Goal: Task Accomplishment & Management: Manage account settings

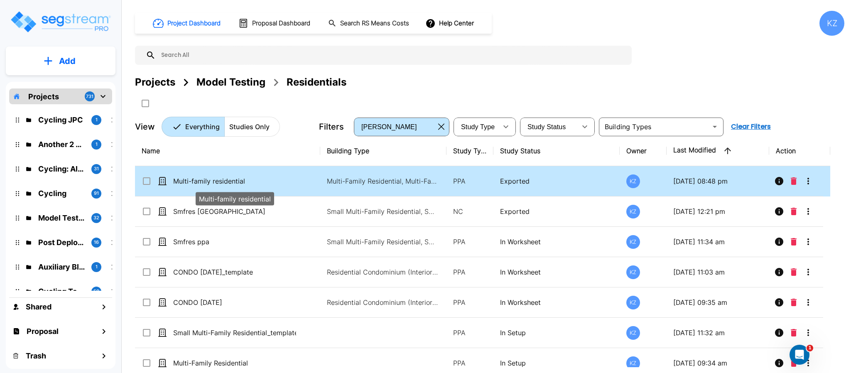
click at [224, 177] on p "Multi-family residential" at bounding box center [234, 181] width 123 height 10
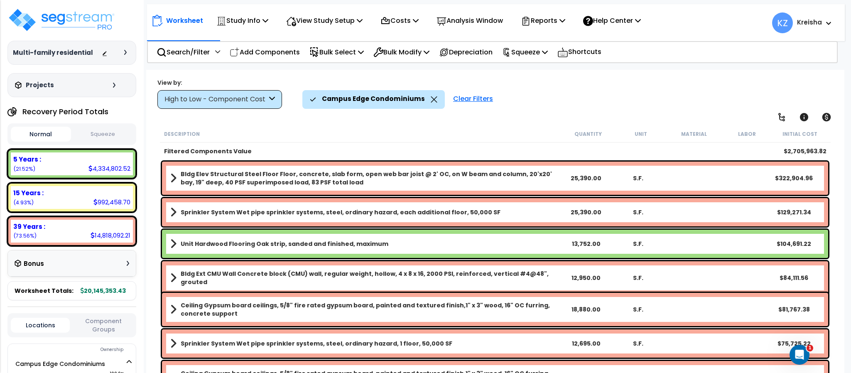
click at [528, 105] on div "Campus Edge Condominiums Clear Filters" at bounding box center [568, 99] width 533 height 18
click at [273, 105] on div "High to Low - Component Cost" at bounding box center [219, 99] width 125 height 19
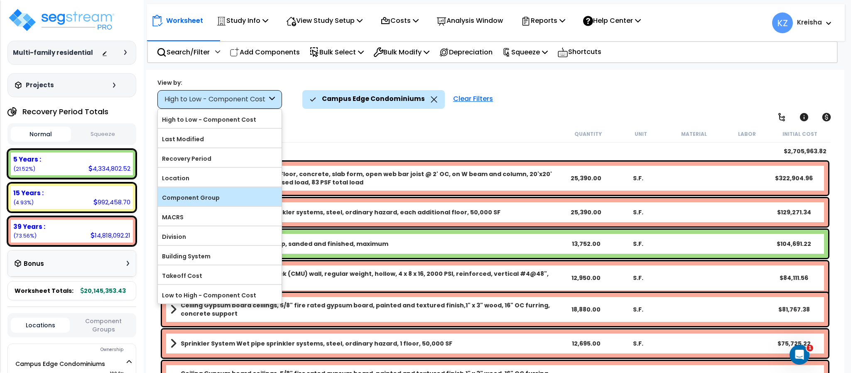
click at [207, 201] on label "Component Group" at bounding box center [220, 197] width 124 height 12
click at [0, 0] on input "Component Group" at bounding box center [0, 0] width 0 height 0
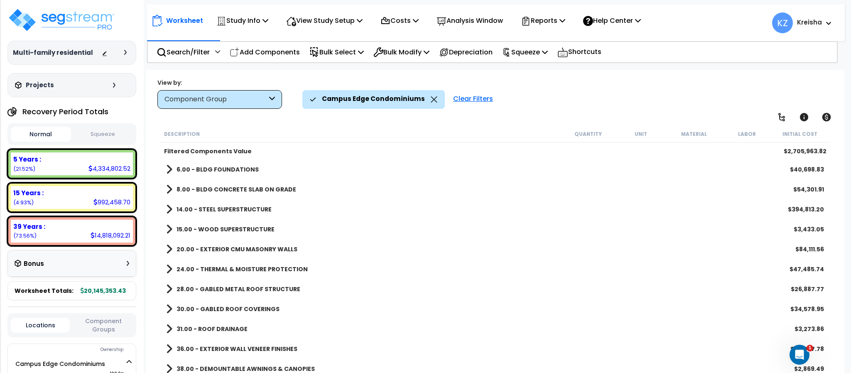
click at [471, 101] on div "Clear Filters" at bounding box center [473, 99] width 48 height 18
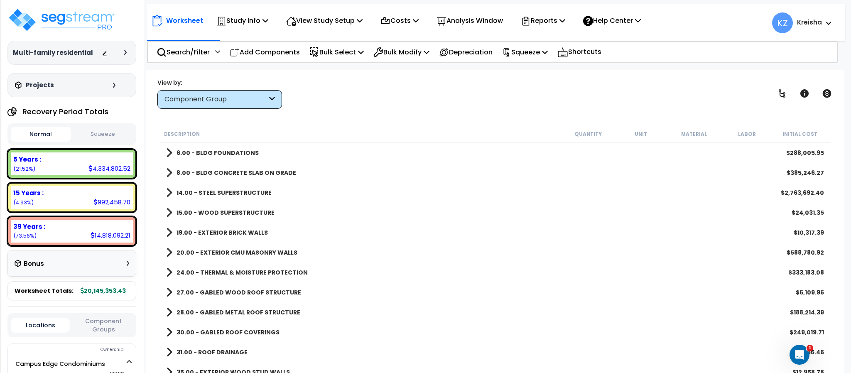
drag, startPoint x: 515, startPoint y: 103, endPoint x: 648, endPoint y: 101, distance: 132.9
click at [516, 103] on div "View by: Component Group High to Low - Component Cost" at bounding box center [494, 93] width 681 height 31
click at [783, 96] on icon at bounding box center [782, 93] width 10 height 10
click at [783, 95] on icon at bounding box center [782, 93] width 10 height 10
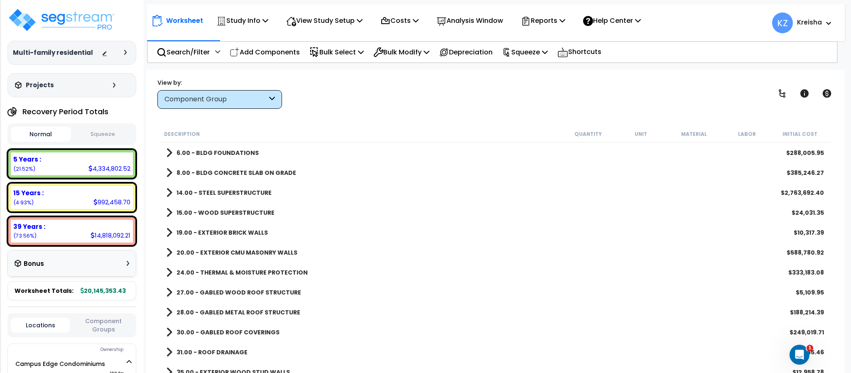
click at [663, 88] on div "View by: Component Group High to Low - Component Cost" at bounding box center [494, 93] width 681 height 31
click at [240, 18] on p "Study Info" at bounding box center [242, 20] width 52 height 11
click at [330, 21] on p "View Study Setup" at bounding box center [324, 20] width 76 height 11
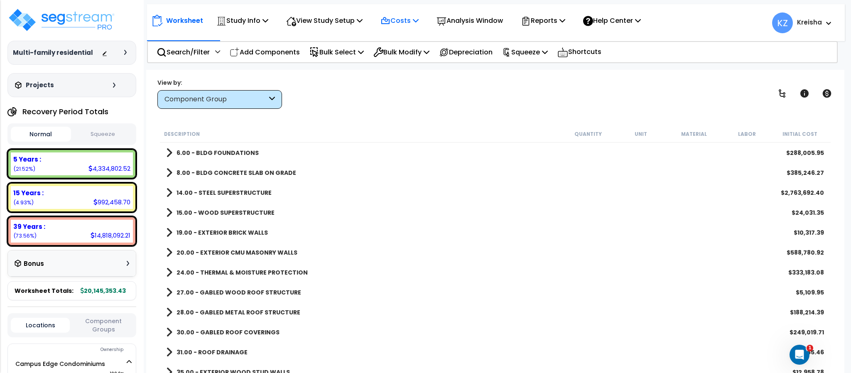
click at [389, 23] on icon at bounding box center [385, 20] width 7 height 6
click at [387, 19] on icon at bounding box center [385, 20] width 7 height 6
click at [317, 19] on p "View Study Setup" at bounding box center [324, 20] width 76 height 11
click at [318, 17] on p "View Study Setup" at bounding box center [324, 20] width 76 height 11
click at [344, 80] on div "View by: Component Group High to Low - Component Cost" at bounding box center [494, 93] width 681 height 31
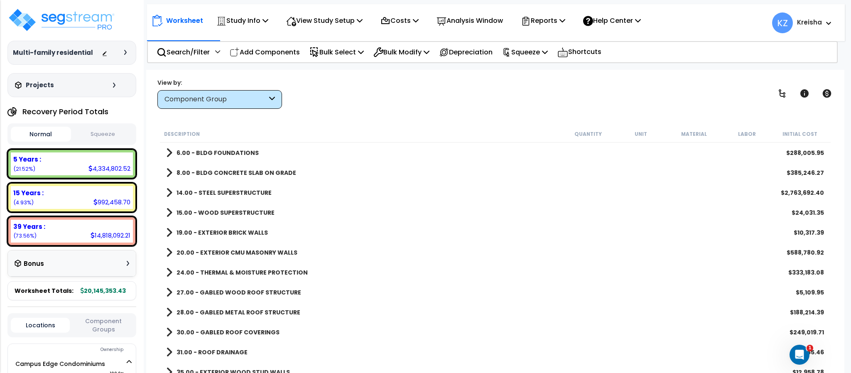
click at [478, 100] on div "View by: Component Group High to Low - Component Cost" at bounding box center [494, 93] width 681 height 31
click at [125, 54] on icon at bounding box center [125, 52] width 2 height 5
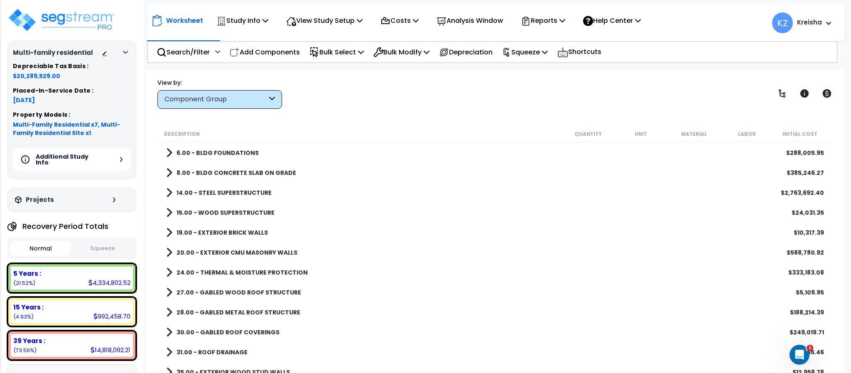
drag, startPoint x: 10, startPoint y: 71, endPoint x: 100, endPoint y: 71, distance: 90.1
click at [100, 71] on div "Multi-family residential Depreciable Tax Basis : $20,289,529.00 Placed-In-Servi…" at bounding box center [71, 110] width 129 height 138
drag, startPoint x: 21, startPoint y: 71, endPoint x: 84, endPoint y: 70, distance: 62.7
click at [84, 70] on div "Depreciable Tax Basis : $20,289,529.00 Placed-In-Service Date : 01-01-2020 Prop…" at bounding box center [72, 99] width 118 height 73
drag, startPoint x: 17, startPoint y: 68, endPoint x: 66, endPoint y: 70, distance: 49.8
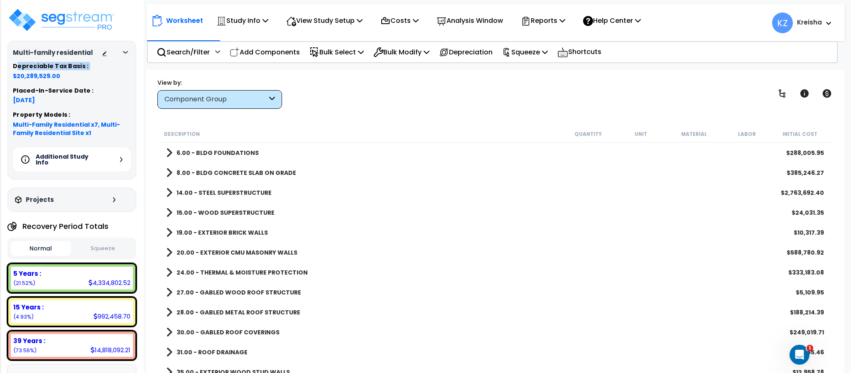
click at [66, 70] on div "Depreciable Tax Basis : $20,289,529.00 Placed-In-Service Date : 01-01-2020 Prop…" at bounding box center [72, 99] width 118 height 73
click at [70, 69] on h5 "Depreciable Tax Basis :" at bounding box center [72, 66] width 118 height 6
click at [127, 55] on div at bounding box center [116, 53] width 29 height 8
click at [124, 54] on icon at bounding box center [125, 52] width 5 height 2
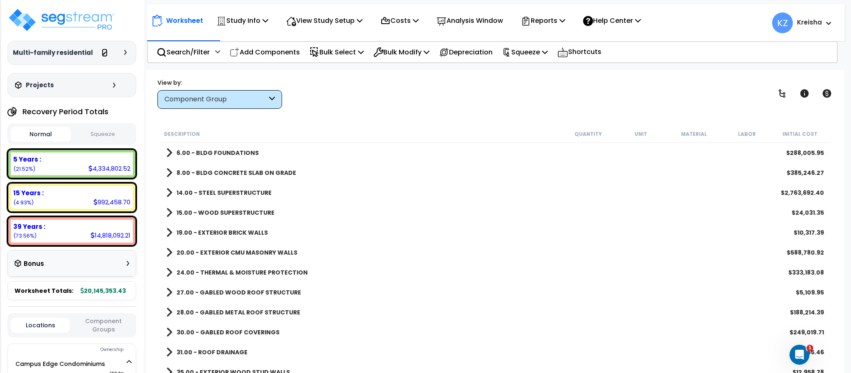
click at [105, 55] on icon at bounding box center [105, 54] width 6 height 6
click at [228, 23] on p "Study Info" at bounding box center [242, 20] width 52 height 11
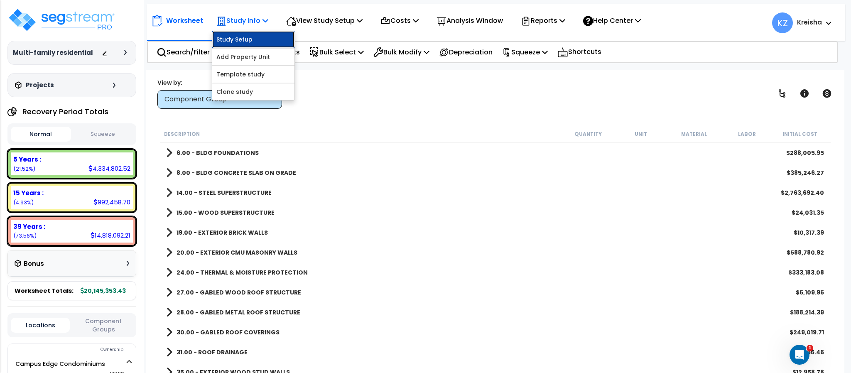
click at [256, 37] on link "Study Setup" at bounding box center [253, 39] width 82 height 17
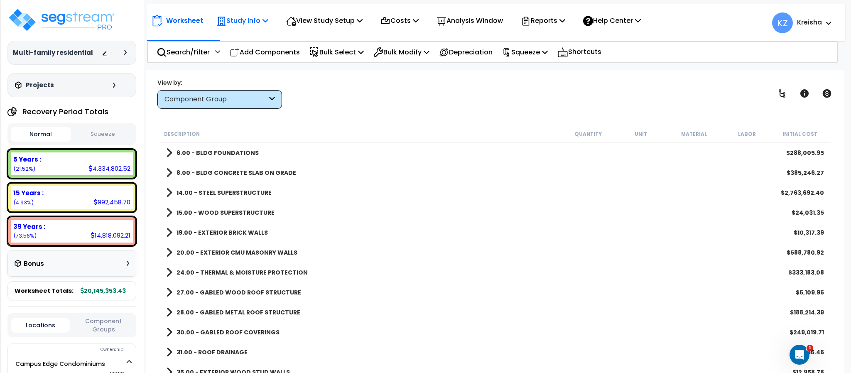
click at [259, 24] on p "Study Info" at bounding box center [242, 20] width 52 height 11
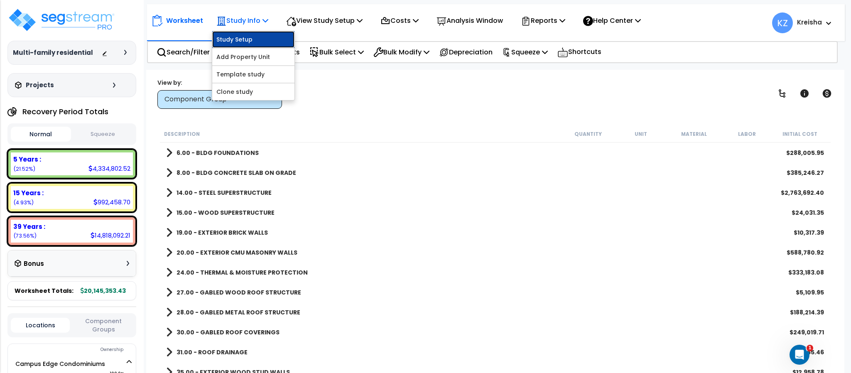
click at [257, 39] on link "Study Setup" at bounding box center [253, 39] width 82 height 17
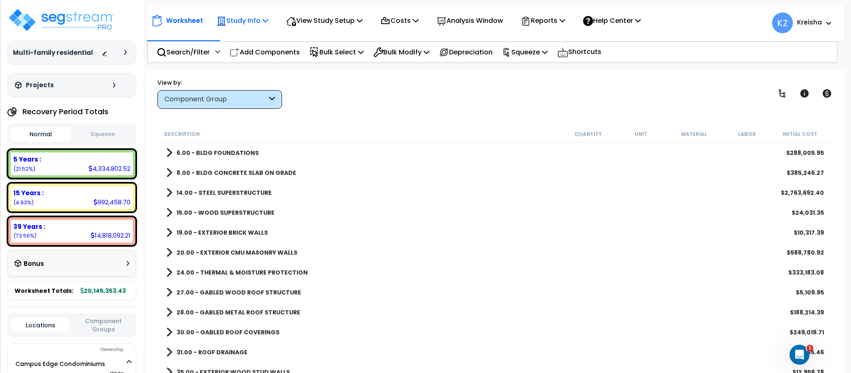
click at [273, 14] on div "Study Info Study Setup Add Property Unit Template study Clone study" at bounding box center [242, 21] width 61 height 20
click at [252, 24] on p "Study Info" at bounding box center [242, 20] width 52 height 11
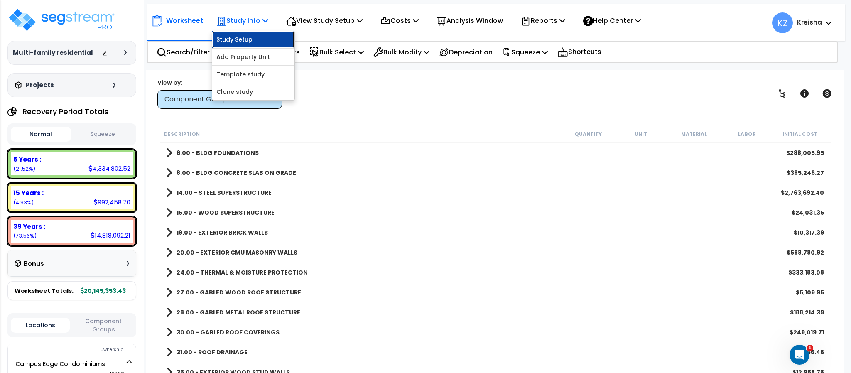
click at [245, 34] on link "Study Setup" at bounding box center [253, 39] width 82 height 17
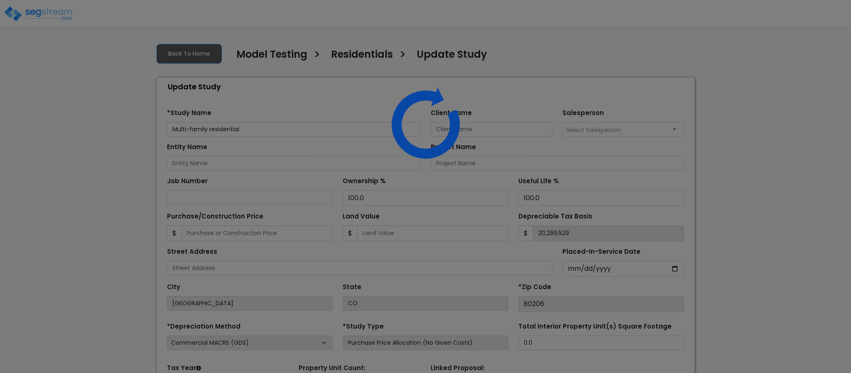
select select "2020"
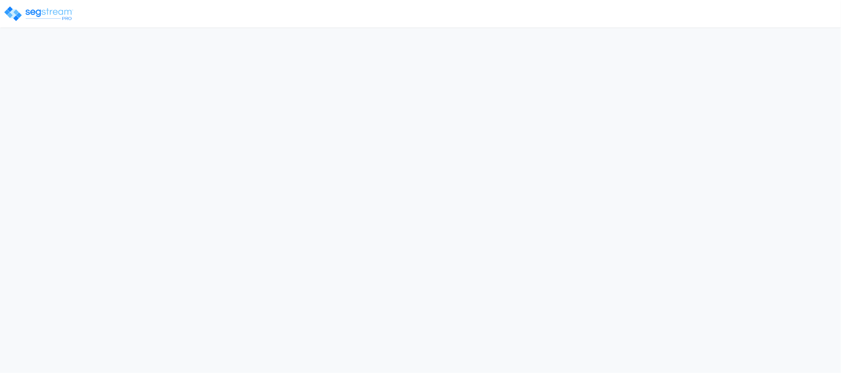
select select "2020"
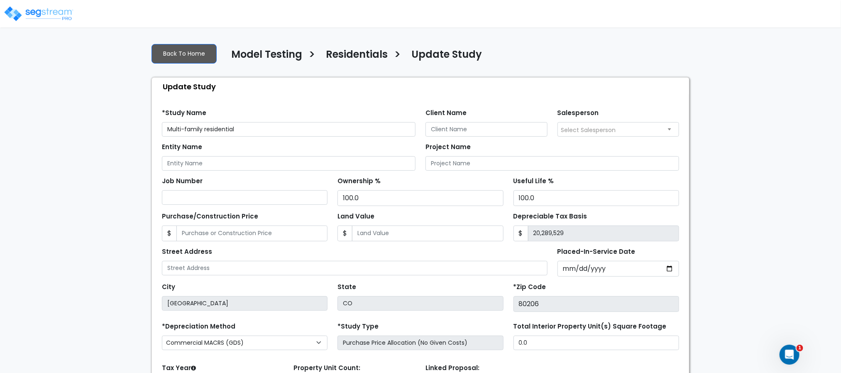
click at [585, 57] on div "Back To Home Model Testing > Residentials > Update Study" at bounding box center [421, 56] width 538 height 22
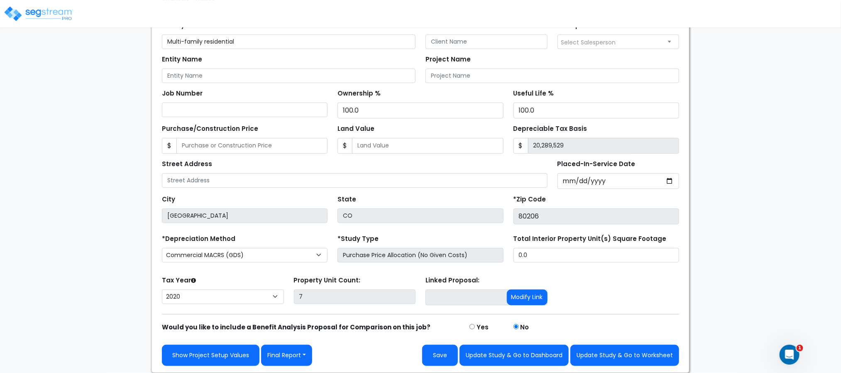
scroll to position [91, 0]
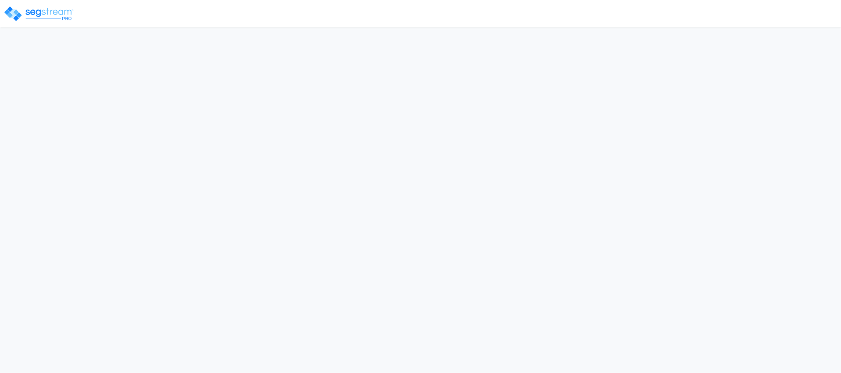
select select "2020"
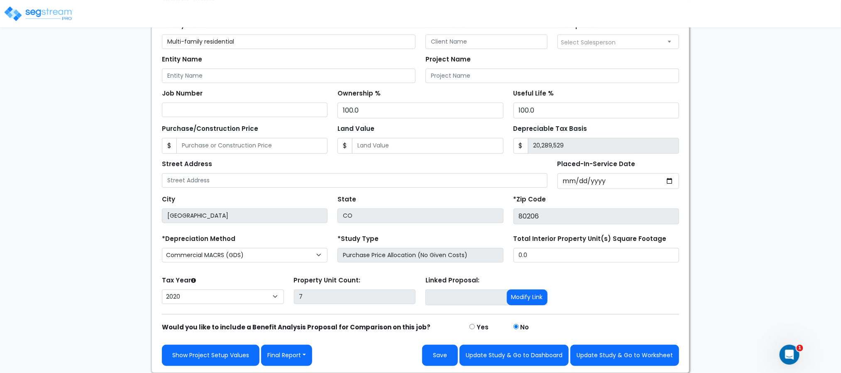
click at [738, 176] on div "We are Building your Study. So please grab a coffee and let us do the heavy lif…" at bounding box center [420, 161] width 841 height 424
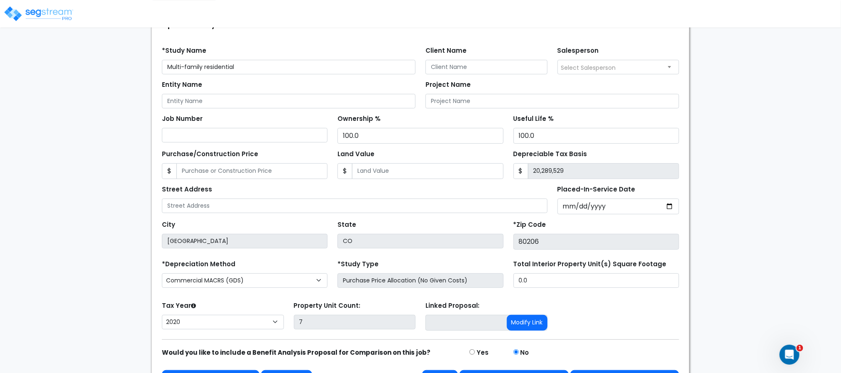
scroll to position [49, 0]
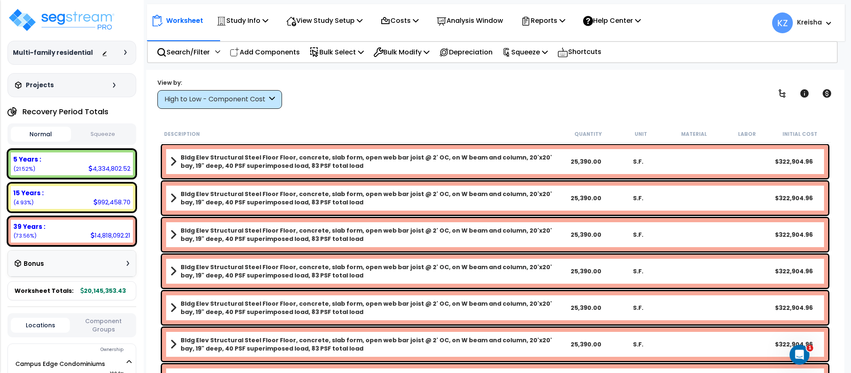
click at [655, 95] on div "View by: High to Low - Component Cost High to Low - Component Cost" at bounding box center [494, 93] width 681 height 31
click at [342, 83] on div "View by: High to Low - Component Cost High to Low - Component Cost" at bounding box center [494, 93] width 681 height 31
click at [322, 96] on div "View by: High to Low - Component Cost High to Low - Component Cost" at bounding box center [494, 93] width 681 height 31
click at [354, 88] on div "View by: High to Low - Component Cost High to Low - Component Cost" at bounding box center [494, 93] width 681 height 31
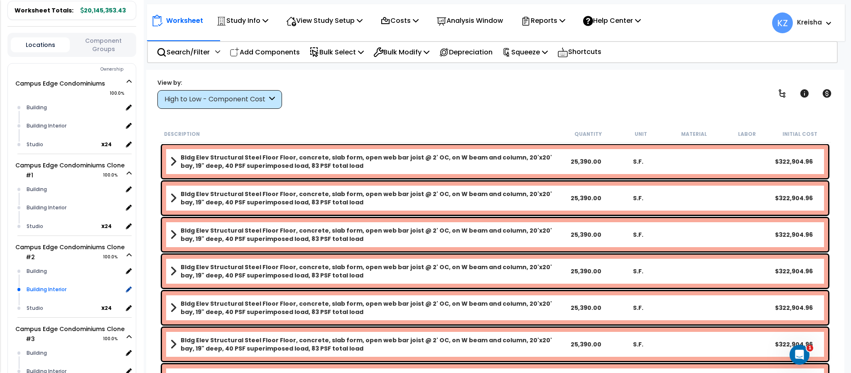
scroll to position [291, 0]
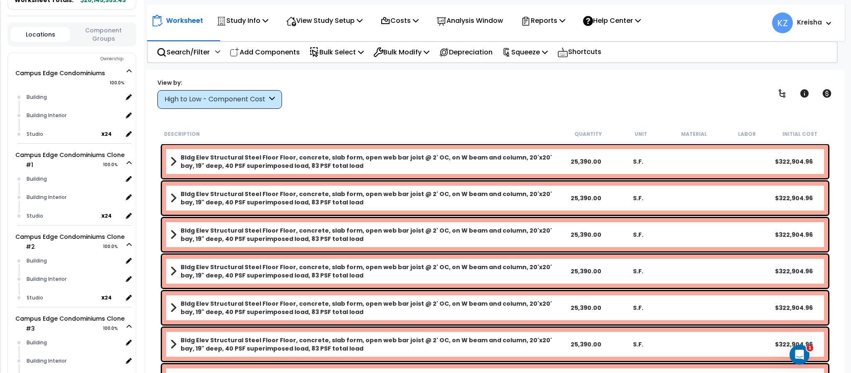
click at [340, 121] on div "Worksheet Study Info Study Setup Add Property Unit Template study Clone study KZ" at bounding box center [494, 256] width 697 height 373
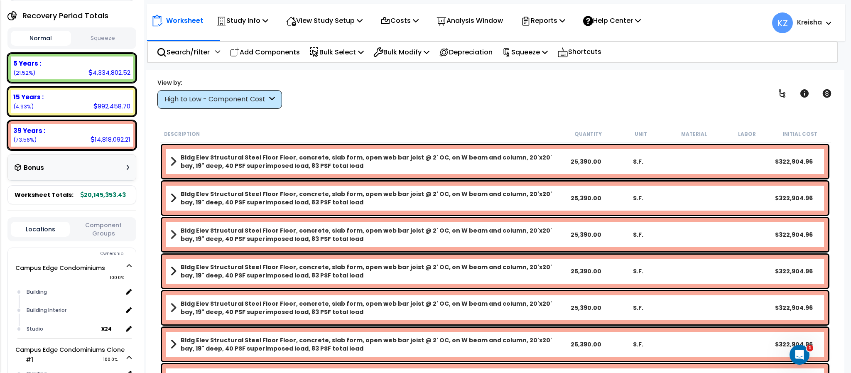
scroll to position [125, 0]
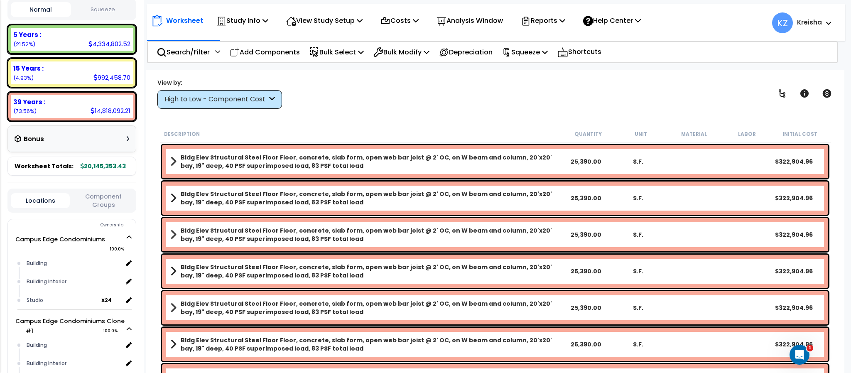
click at [355, 75] on div "Worksheet Study Info Study Setup Add Property Unit Template study Clone study KZ" at bounding box center [494, 256] width 697 height 373
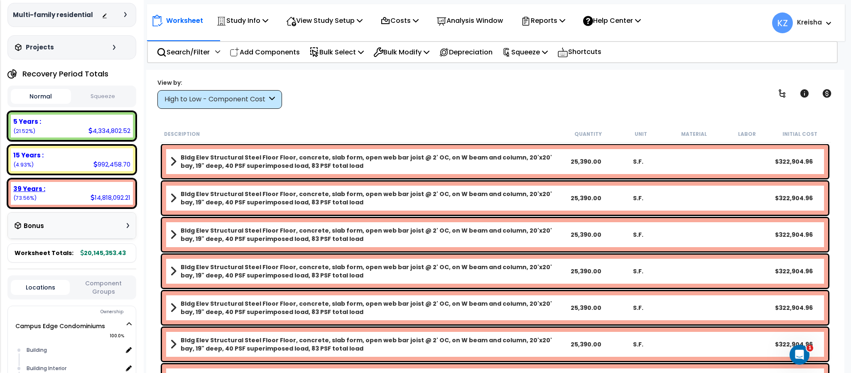
scroll to position [0, 0]
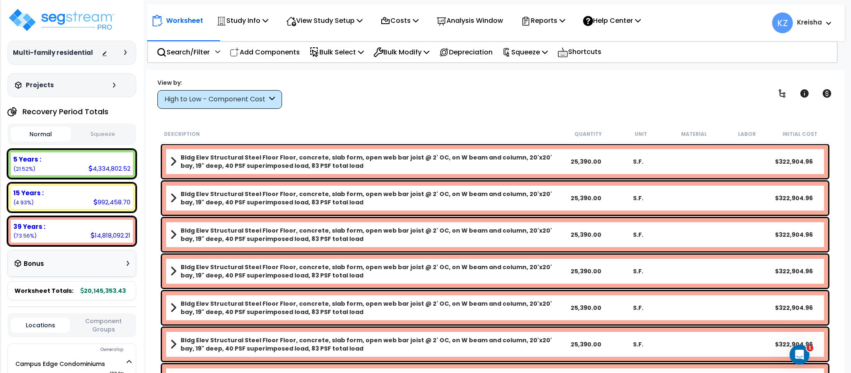
click at [364, 90] on div "View by: High to Low - Component Cost High to Low - Component Cost" at bounding box center [494, 93] width 681 height 31
click at [386, 97] on div "View by: High to Low - Component Cost High to Low - Component Cost" at bounding box center [494, 93] width 681 height 31
click at [389, 103] on div "View by: High to Low - Component Cost High to Low - Component Cost" at bounding box center [494, 93] width 681 height 31
click at [319, 102] on div "View by: High to Low - Component Cost High to Low - Component Cost" at bounding box center [494, 93] width 681 height 31
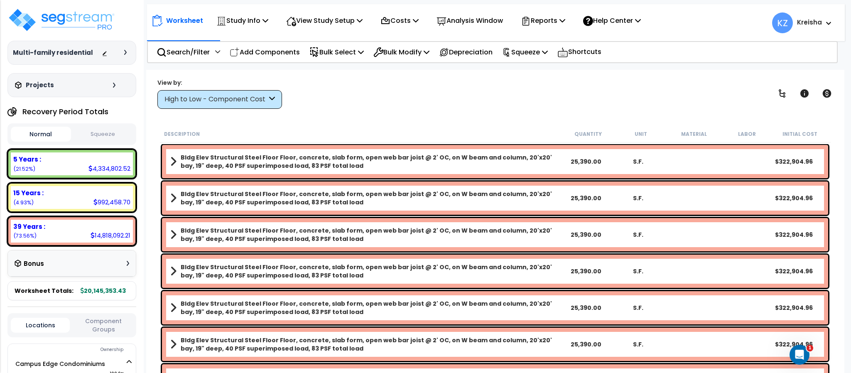
click at [829, 24] on icon at bounding box center [828, 23] width 5 height 3
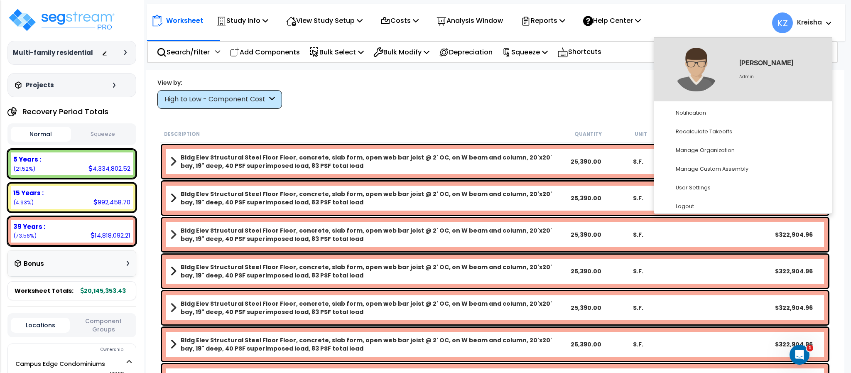
click at [594, 98] on div "View by: High to Low - Component Cost High to Low - Component Cost" at bounding box center [494, 93] width 681 height 31
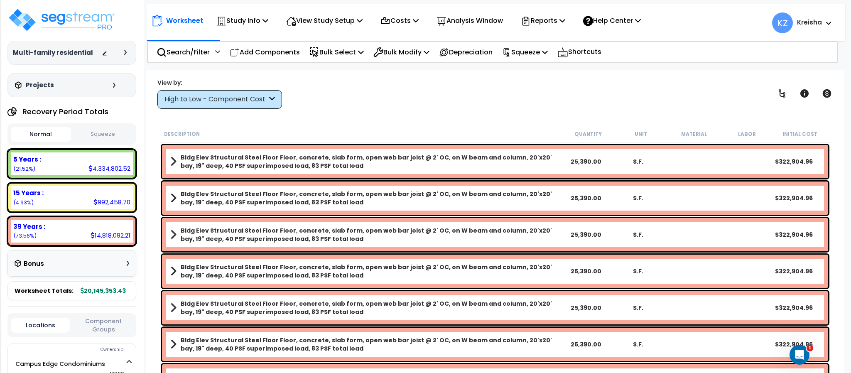
click at [677, 83] on div "View by: High to Low - Component Cost High to Low - Component Cost" at bounding box center [494, 93] width 681 height 31
click at [373, 86] on div "View by: High to Low - Component Cost High to Low - Component Cost" at bounding box center [494, 93] width 681 height 31
click at [232, 25] on p "Study Info" at bounding box center [242, 20] width 52 height 11
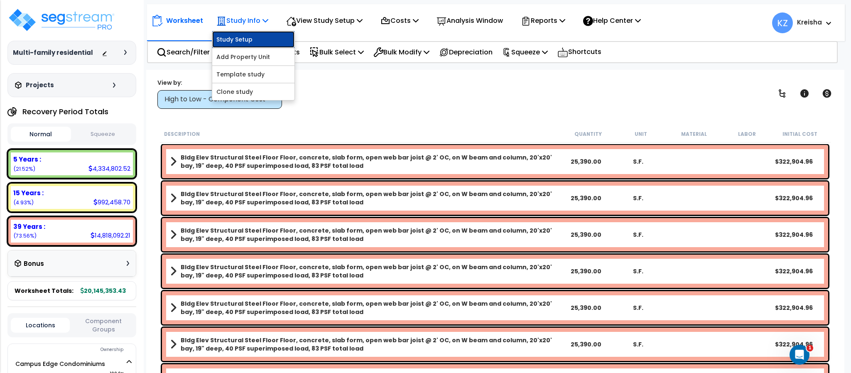
click at [257, 38] on link "Study Setup" at bounding box center [253, 39] width 82 height 17
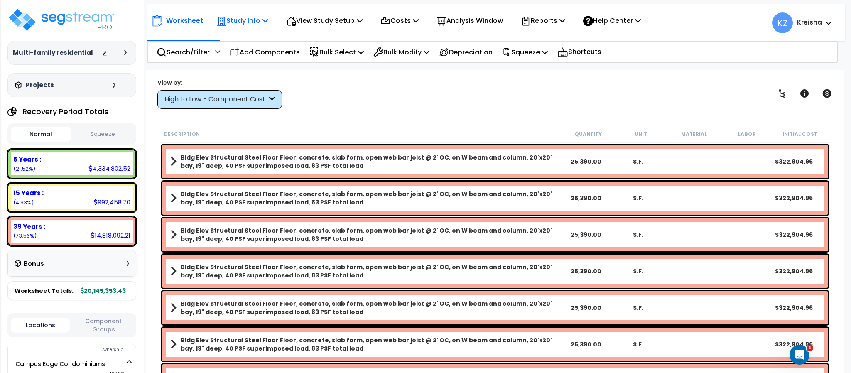
click at [250, 22] on p "Study Info" at bounding box center [242, 20] width 52 height 11
click at [252, 61] on link "Add Property Unit" at bounding box center [253, 57] width 82 height 17
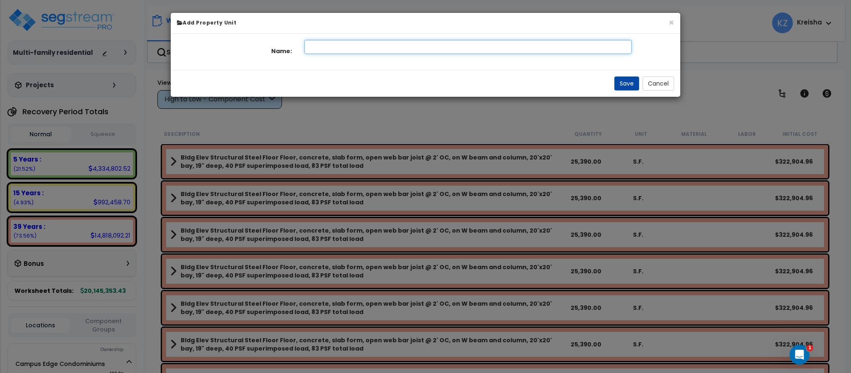
click at [395, 40] on input "text" at bounding box center [467, 47] width 327 height 14
click at [670, 25] on button "×" at bounding box center [670, 22] width 5 height 9
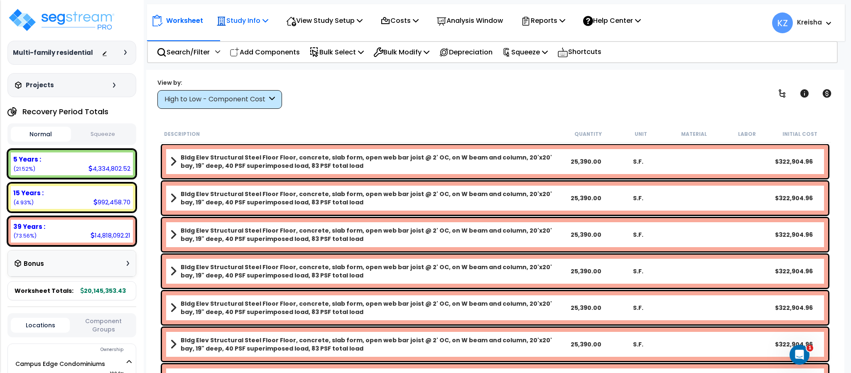
click at [237, 30] on div "Study Info" at bounding box center [242, 21] width 52 height 20
click at [332, 93] on div "View by: High to Low - Component Cost High to Low - Component Cost" at bounding box center [494, 93] width 681 height 31
click at [236, 18] on p "Study Info" at bounding box center [242, 20] width 52 height 11
click at [366, 83] on div "View by: High to Low - Component Cost High to Low - Component Cost" at bounding box center [494, 93] width 681 height 31
click at [399, 102] on div "View by: High to Low - Component Cost High to Low - Component Cost" at bounding box center [494, 93] width 681 height 31
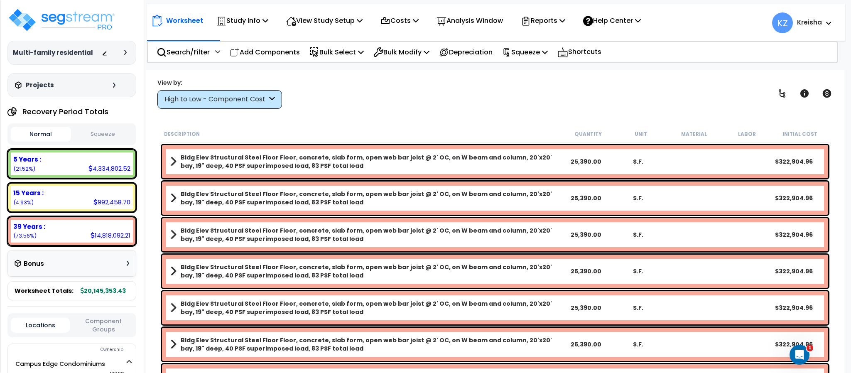
click at [399, 102] on div "View by: High to Low - Component Cost High to Low - Component Cost" at bounding box center [494, 93] width 681 height 31
click at [666, 75] on div "Worksheet Study Info Study Setup Add Property Unit Template study Clone study KZ" at bounding box center [494, 256] width 697 height 373
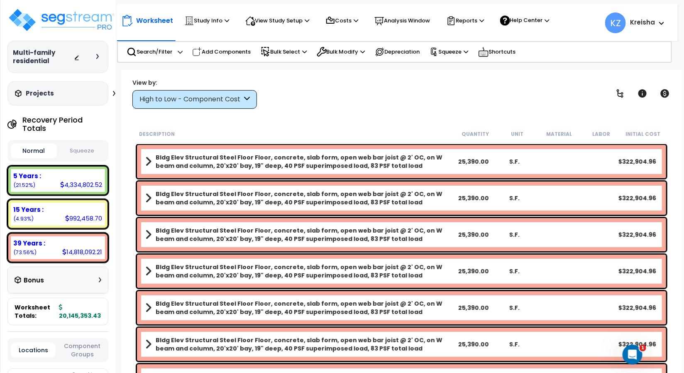
click at [618, 91] on div "View by: High to Low - Component Cost High to Low - Component Cost" at bounding box center [402, 93] width 544 height 31
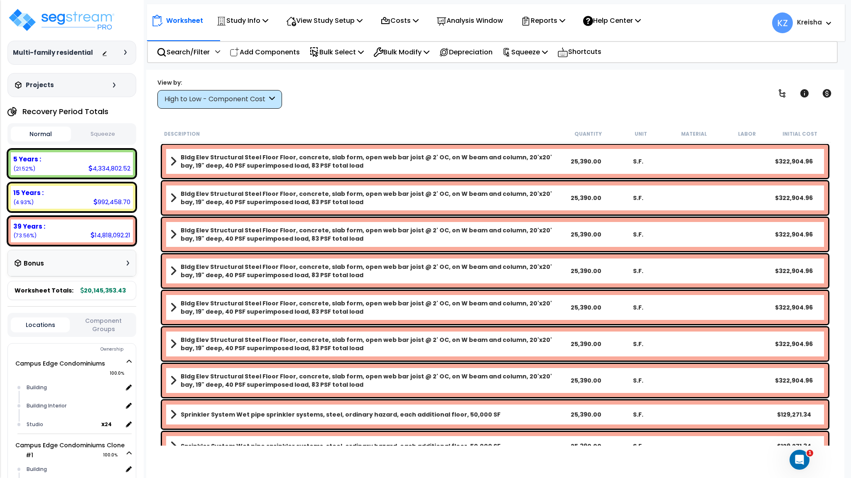
click at [612, 86] on div "View by: High to Low - Component Cost High to Low - Component Cost" at bounding box center [494, 93] width 681 height 31
click at [451, 115] on div "Worksheet Study Info Study Setup Add Property Unit Template study Clone study KZ" at bounding box center [494, 309] width 697 height 478
click at [338, 98] on div "View by: High to Low - Component Cost High to Low - Component Cost" at bounding box center [494, 93] width 681 height 31
click at [372, 108] on div "View by: High to Low - Component Cost High to Low - Component Cost" at bounding box center [494, 93] width 681 height 31
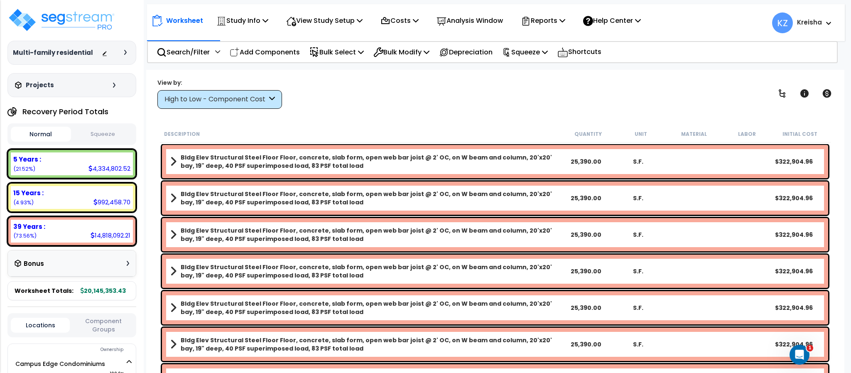
click at [682, 98] on div "View by: High to Low - Component Cost High to Low - Component Cost" at bounding box center [494, 93] width 681 height 31
click at [396, 88] on div "View by: High to Low - Component Cost High to Low - Component Cost" at bounding box center [494, 93] width 681 height 31
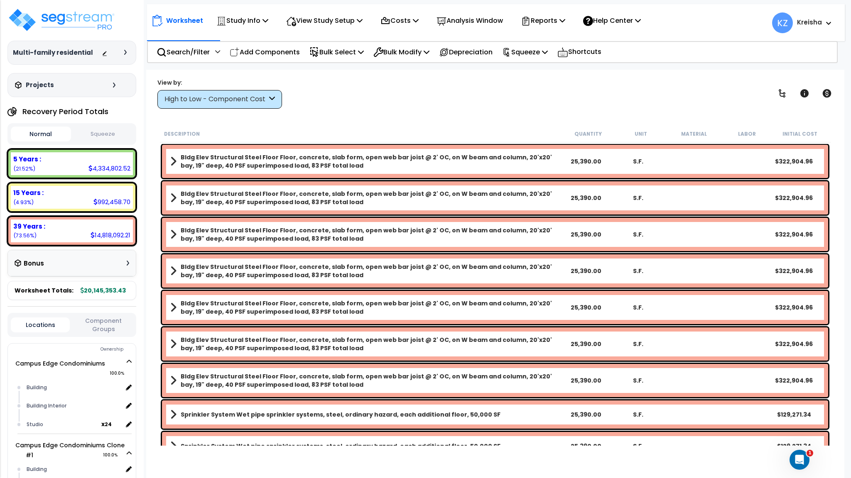
click at [384, 105] on div "View by: High to Low - Component Cost High to Low - Component Cost" at bounding box center [494, 93] width 681 height 31
click at [425, 109] on div "View by: High to Low - Component Cost High to Low - Component Cost" at bounding box center [494, 93] width 681 height 31
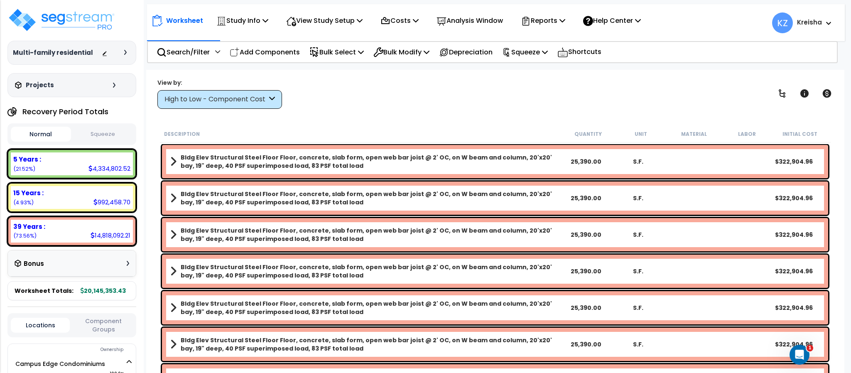
click at [438, 95] on div "View by: High to Low - Component Cost High to Low - Component Cost" at bounding box center [494, 93] width 681 height 31
click at [699, 39] on nav "Worksheet Study Info Study Setup Add Property Unit Template study Clone study" at bounding box center [495, 22] width 697 height 37
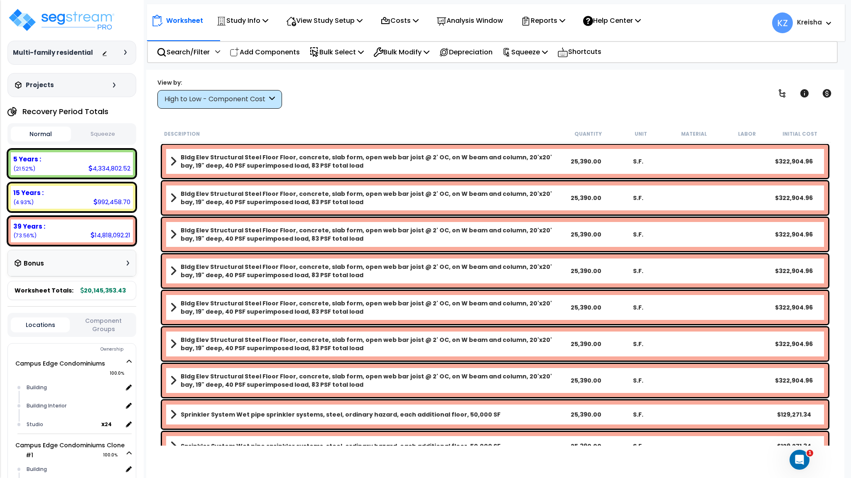
click at [705, 108] on div "View by: High to Low - Component Cost High to Low - Component Cost" at bounding box center [494, 93] width 681 height 31
click at [651, 100] on div "View by: High to Low - Component Cost High to Low - Component Cost" at bounding box center [494, 93] width 681 height 31
click at [310, 88] on div "View by: High to Low - Component Cost High to Low - Component Cost" at bounding box center [494, 93] width 681 height 31
click at [254, 19] on p "Study Info" at bounding box center [242, 20] width 52 height 11
click at [363, 86] on div "View by: High to Low - Component Cost High to Low - Component Cost" at bounding box center [494, 93] width 681 height 31
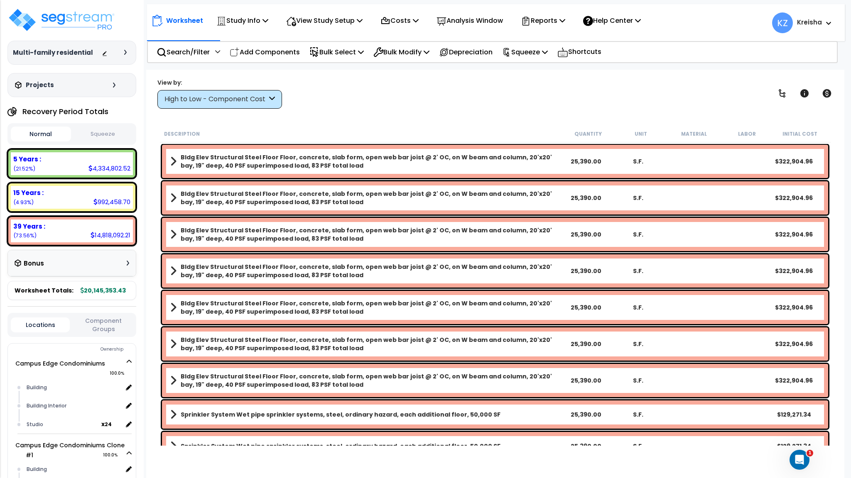
click at [406, 95] on div "View by: High to Low - Component Cost High to Low - Component Cost" at bounding box center [494, 93] width 681 height 31
click at [381, 59] on div "Bulk Modify" at bounding box center [401, 52] width 56 height 20
click at [374, 82] on div "Worksheet Study Info Study Setup Add Property Unit Template study Clone study KZ" at bounding box center [494, 309] width 697 height 478
click at [332, 87] on div "View by: High to Low - Component Cost High to Low - Component Cost" at bounding box center [494, 93] width 681 height 31
click at [354, 91] on div "View by: High to Low - Component Cost High to Low - Component Cost" at bounding box center [494, 93] width 681 height 31
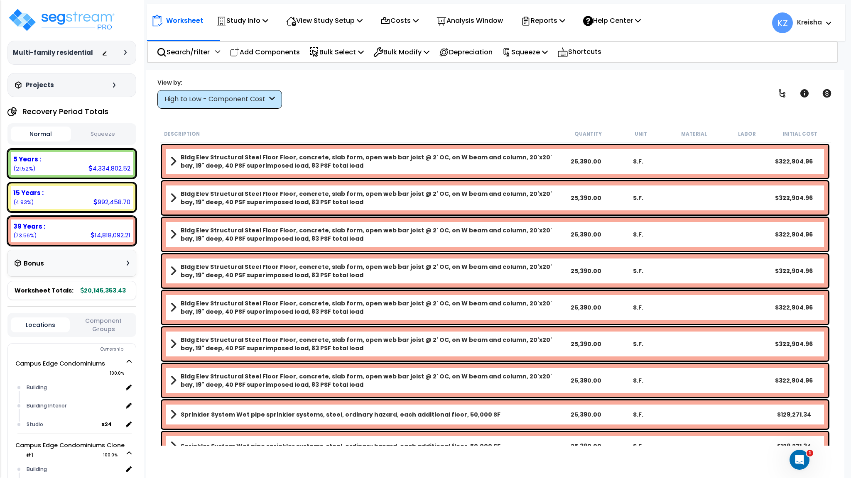
click at [352, 95] on div "View by: High to Low - Component Cost High to Low - Component Cost" at bounding box center [494, 93] width 681 height 31
click at [355, 98] on div "View by: High to Low - Component Cost High to Low - Component Cost" at bounding box center [494, 93] width 681 height 31
click at [551, 100] on div "View by: High to Low - Component Cost High to Low - Component Cost" at bounding box center [494, 93] width 681 height 31
click at [551, 116] on div "Worksheet Study Info Study Setup Add Property Unit Template study Clone study KZ" at bounding box center [494, 309] width 697 height 478
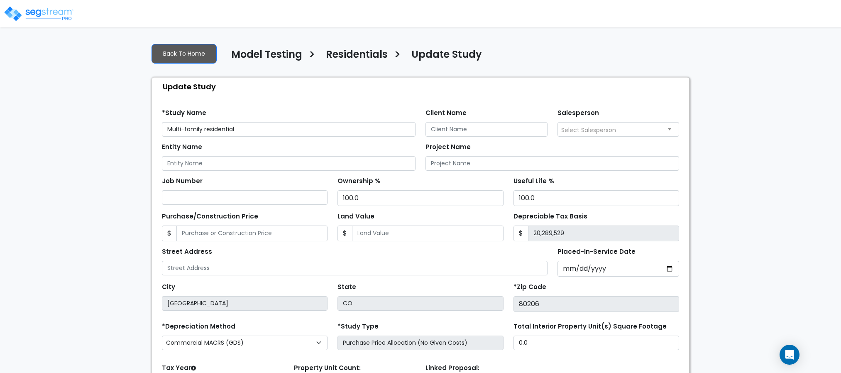
select select "2020"
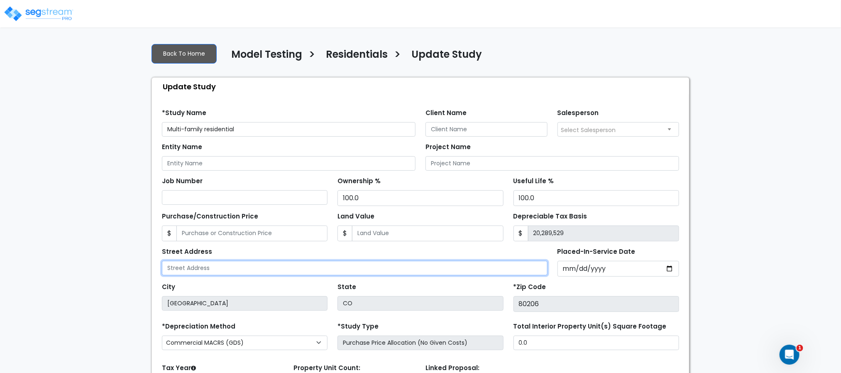
click at [245, 269] on input "text" at bounding box center [355, 268] width 386 height 15
click at [245, 272] on input "text" at bounding box center [355, 268] width 386 height 15
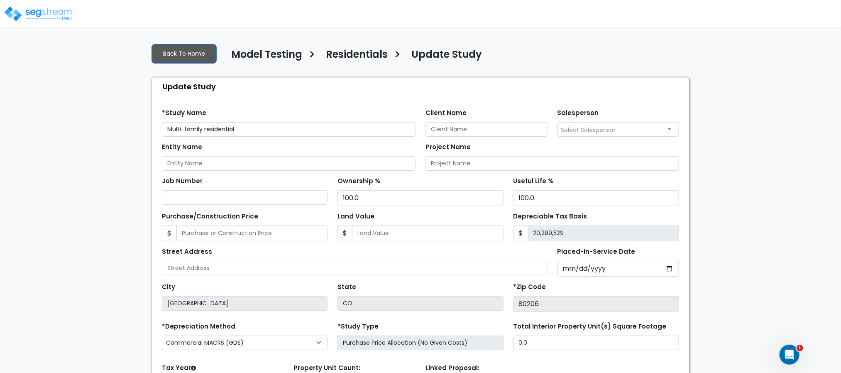
click at [79, 245] on div "We are Building your Study. So please grab a coffee and let us do the heavy lif…" at bounding box center [420, 249] width 841 height 424
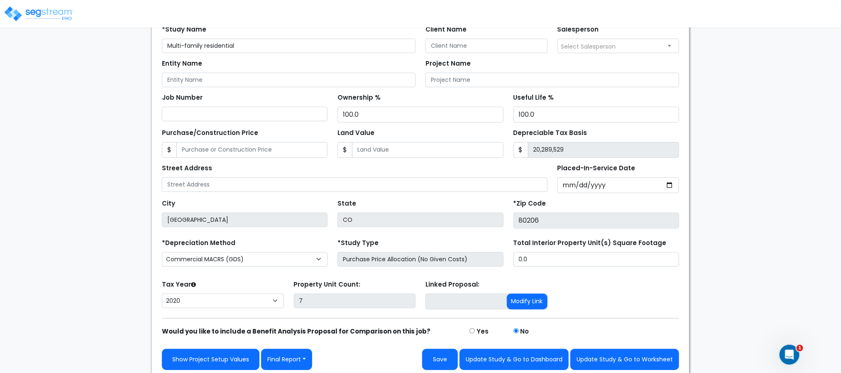
scroll to position [91, 0]
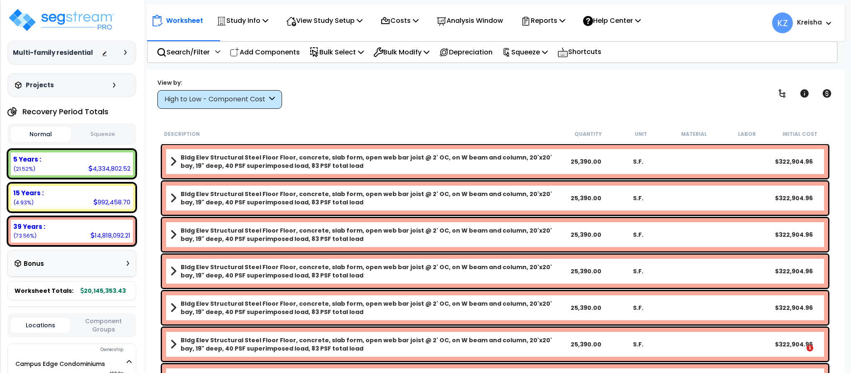
click at [360, 91] on div "View by: High to Low - Component Cost High to Low - Component Cost" at bounding box center [494, 93] width 681 height 31
drag, startPoint x: 332, startPoint y: 91, endPoint x: 327, endPoint y: 95, distance: 6.0
click at [332, 93] on div "View by: High to Low - Component Cost High to Low - Component Cost" at bounding box center [494, 93] width 681 height 31
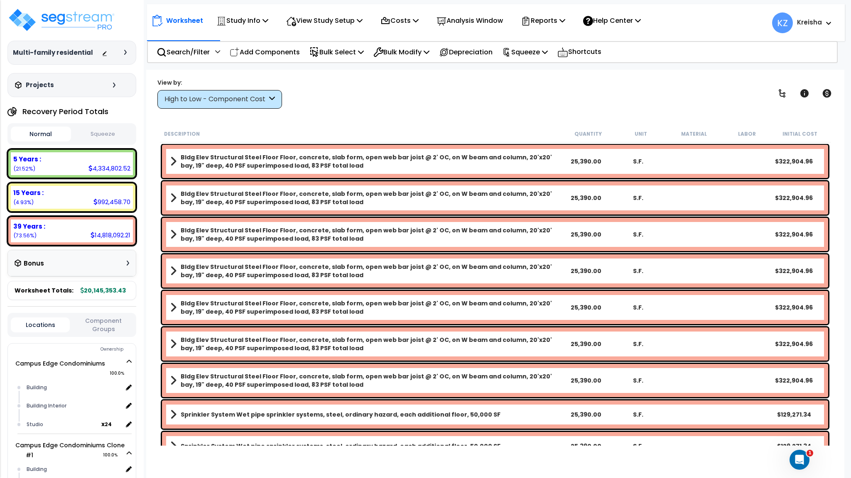
click at [349, 112] on div "Worksheet Study Info Study Setup Add Property Unit Template study Clone study KZ" at bounding box center [494, 309] width 697 height 478
click at [471, 80] on div "View by: High to Low - Component Cost High to Low - Component Cost" at bounding box center [494, 93] width 681 height 31
click at [318, 103] on div "View by: High to Low - Component Cost High to Low - Component Cost" at bounding box center [494, 93] width 681 height 31
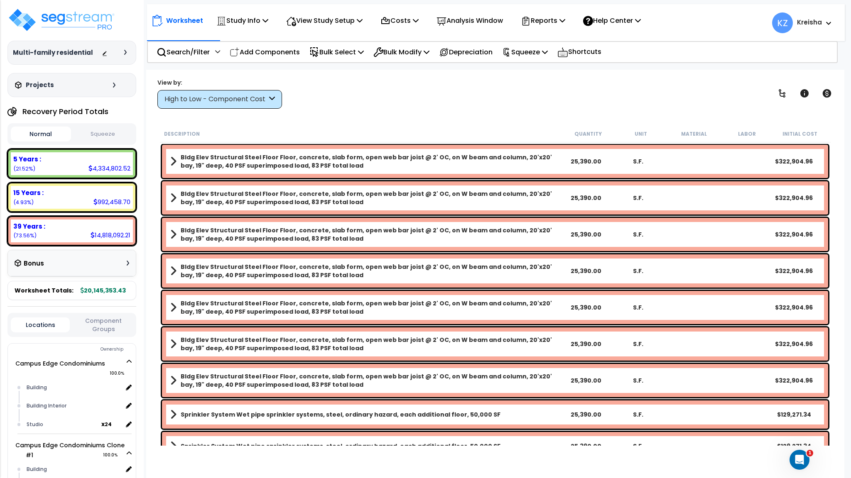
click at [346, 79] on div "View by: High to Low - Component Cost High to Low - Component Cost" at bounding box center [494, 93] width 681 height 31
click at [314, 96] on div "View by: High to Low - Component Cost High to Low - Component Cost" at bounding box center [494, 93] width 681 height 31
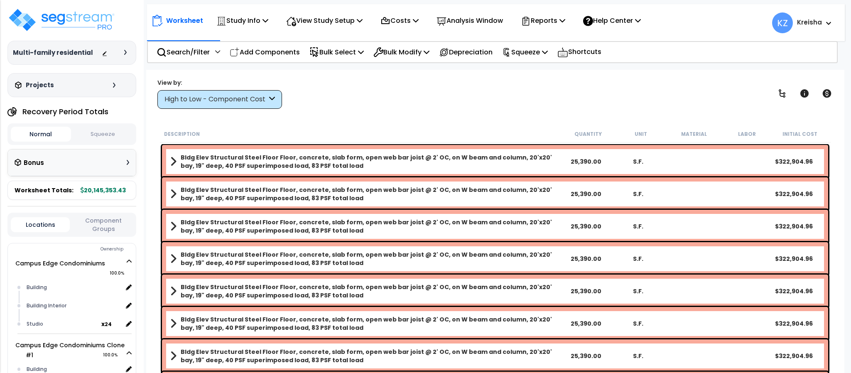
click at [353, 186] on div "Worksheet Study Info Study Setup Add Property Unit Template study Clone study KZ" at bounding box center [494, 256] width 697 height 373
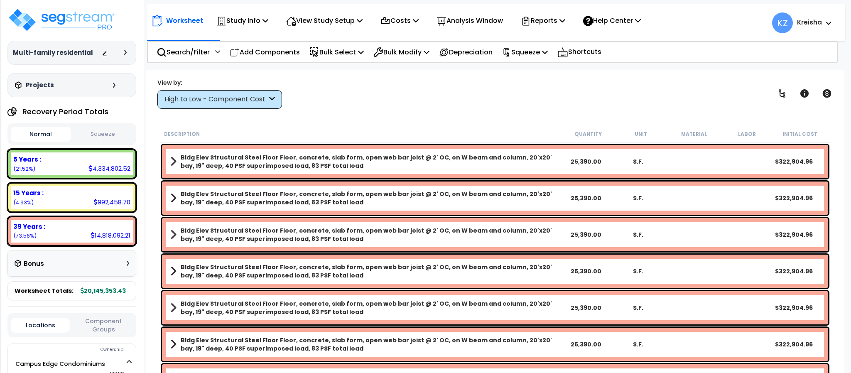
click at [338, 95] on div "View by: High to Low - Component Cost High to Low - Component Cost" at bounding box center [494, 93] width 681 height 31
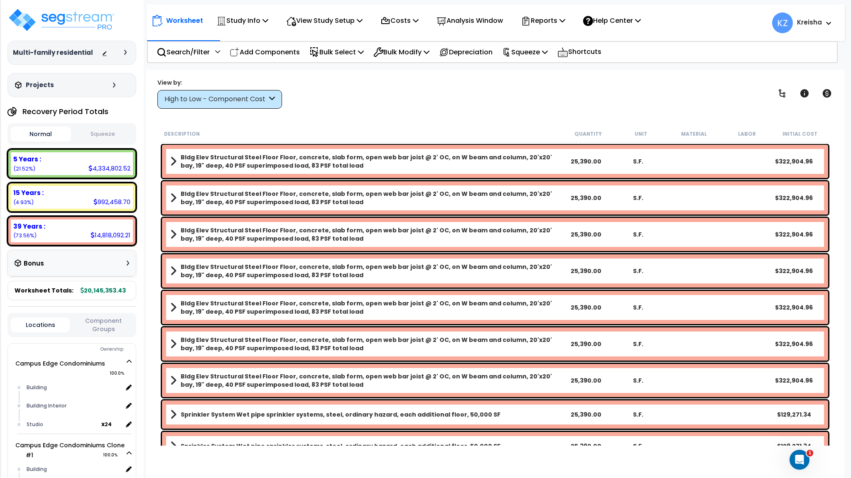
click at [412, 96] on div "View by: High to Low - Component Cost High to Low - Component Cost" at bounding box center [494, 93] width 681 height 31
click at [408, 97] on div "View by: High to Low - Component Cost High to Low - Component Cost" at bounding box center [494, 93] width 681 height 31
click at [257, 19] on p "Study Info" at bounding box center [242, 20] width 52 height 11
click at [243, 42] on link "Study Setup" at bounding box center [253, 39] width 82 height 17
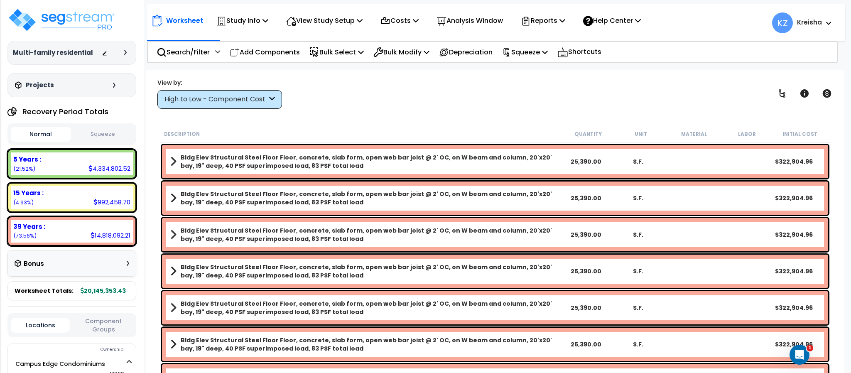
click at [443, 91] on div "View by: High to Low - Component Cost High to Low - Component Cost" at bounding box center [494, 93] width 681 height 31
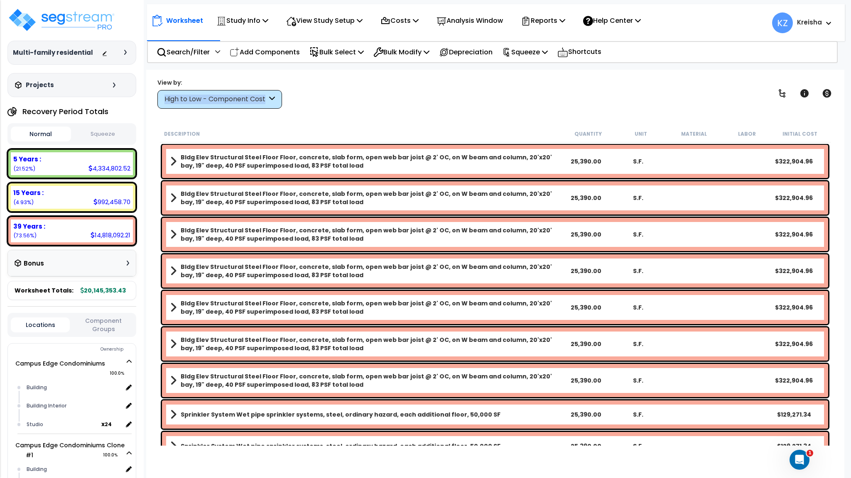
click at [428, 76] on div "Worksheet Study Info Study Setup Add Property Unit Template study Clone study KZ" at bounding box center [494, 309] width 697 height 478
click at [442, 96] on div "View by: High to Low - Component Cost High to Low - Component Cost" at bounding box center [494, 93] width 681 height 31
click at [225, 14] on div "Study Info" at bounding box center [242, 21] width 52 height 20
click at [261, 60] on link "Add Property Unit" at bounding box center [253, 57] width 82 height 17
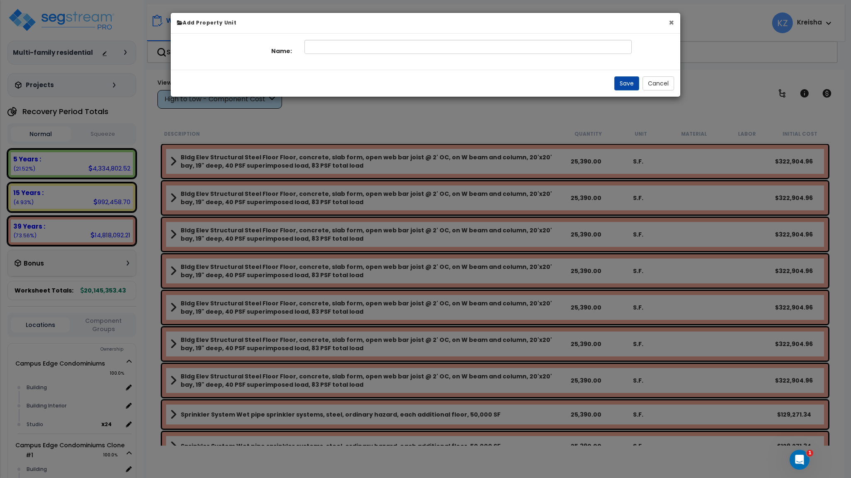
drag, startPoint x: 670, startPoint y: 23, endPoint x: 625, endPoint y: 43, distance: 49.4
click at [670, 23] on button "×" at bounding box center [670, 22] width 5 height 9
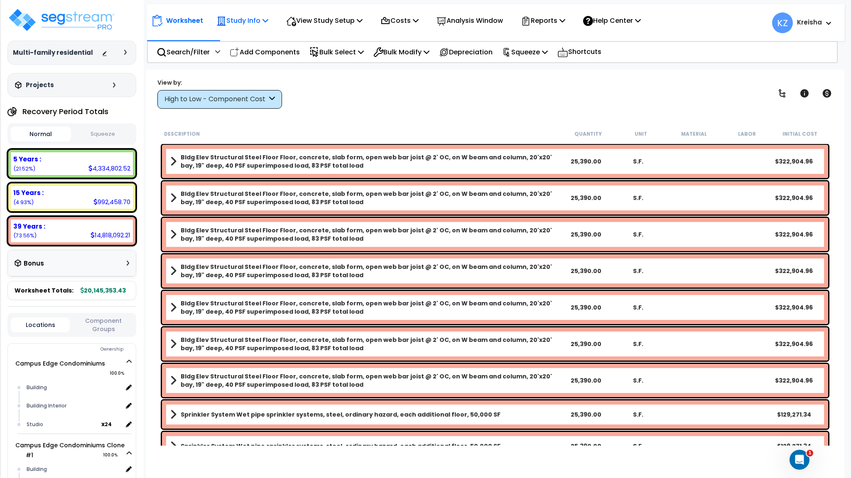
click at [263, 24] on p "Study Info" at bounding box center [242, 20] width 52 height 11
click at [261, 78] on link "Template study" at bounding box center [253, 74] width 82 height 17
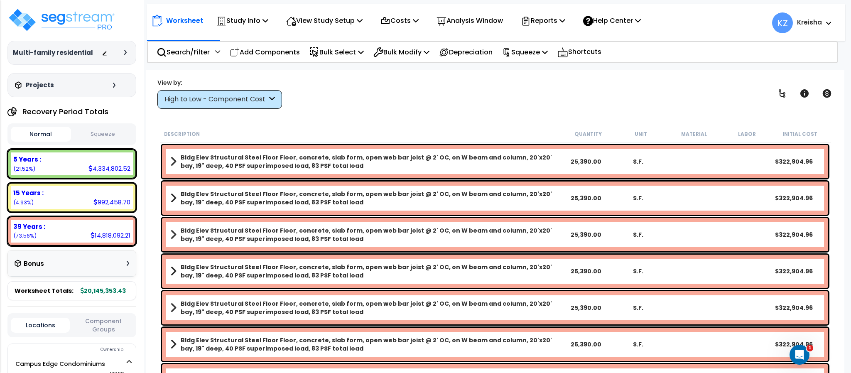
click at [510, 107] on div "View by: High to Low - Component Cost High to Low - Component Cost" at bounding box center [494, 93] width 681 height 31
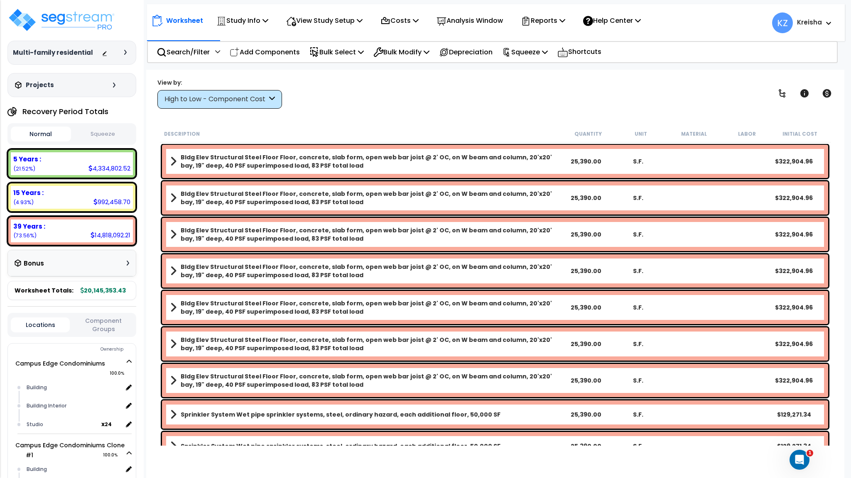
click at [539, 86] on div "View by: High to Low - Component Cost High to Low - Component Cost" at bounding box center [494, 93] width 681 height 31
click at [359, 96] on div "View by: High to Low - Component Cost High to Low - Component Cost" at bounding box center [494, 93] width 681 height 31
click at [250, 22] on p "Study Info" at bounding box center [242, 20] width 52 height 11
click at [428, 101] on div "View by: High to Low - Component Cost High to Low - Component Cost" at bounding box center [494, 93] width 681 height 31
click at [264, 22] on icon at bounding box center [265, 20] width 6 height 7
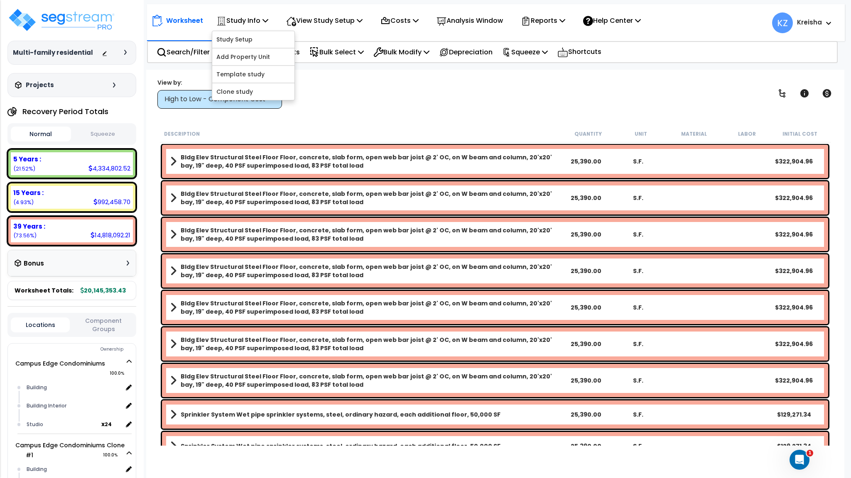
click at [367, 94] on div "View by: High to Low - Component Cost High to Low - Component Cost" at bounding box center [494, 93] width 681 height 31
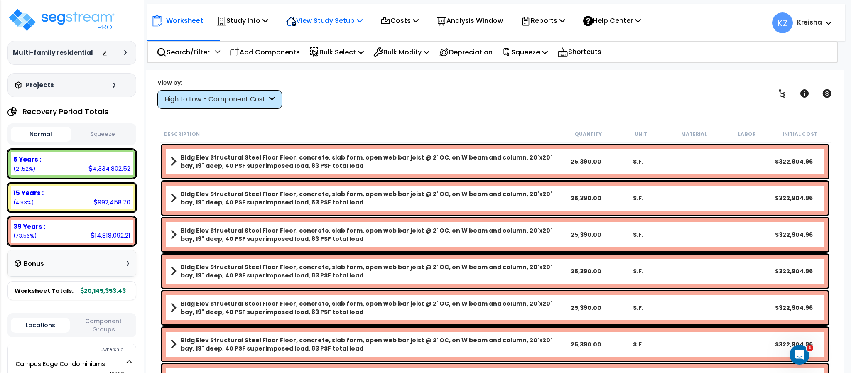
click at [345, 25] on p "View Study Setup" at bounding box center [324, 20] width 76 height 11
click at [327, 39] on link "Building Setup" at bounding box center [323, 39] width 82 height 17
click at [342, 84] on div "View by: High to Low - Component Cost High to Low - Component Cost" at bounding box center [494, 93] width 681 height 31
click at [311, 25] on p "View Study Setup" at bounding box center [324, 20] width 76 height 11
click at [344, 90] on div "View by: High to Low - Component Cost High to Low - Component Cost" at bounding box center [494, 93] width 681 height 31
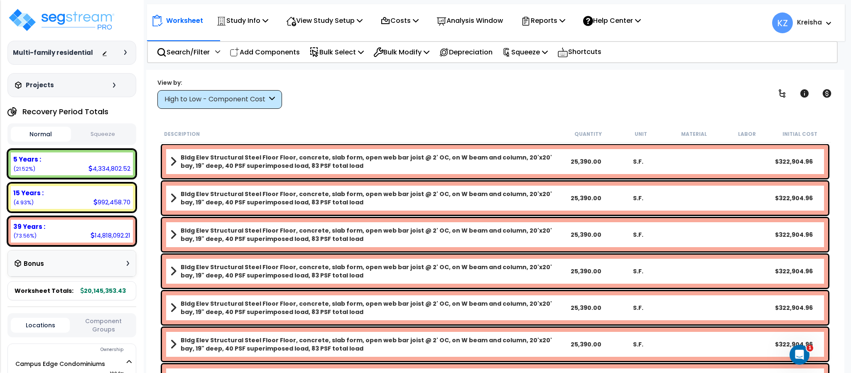
click at [407, 88] on div "View by: High to Low - Component Cost High to Low - Component Cost" at bounding box center [494, 93] width 681 height 31
click at [415, 83] on div "View by: High to Low - Component Cost High to Low - Component Cost" at bounding box center [494, 93] width 681 height 31
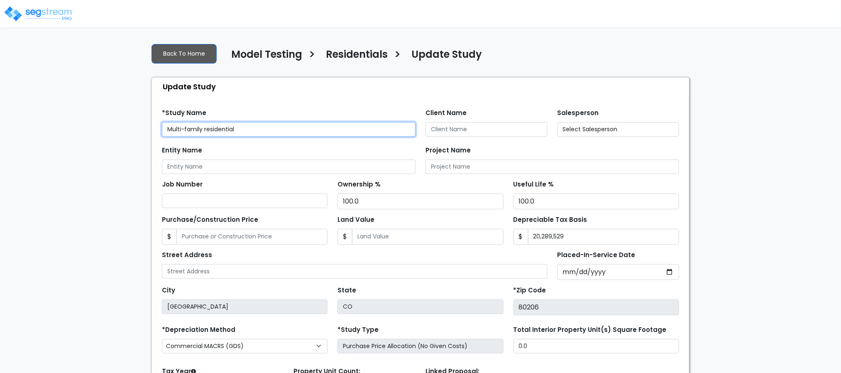
select select "2020"
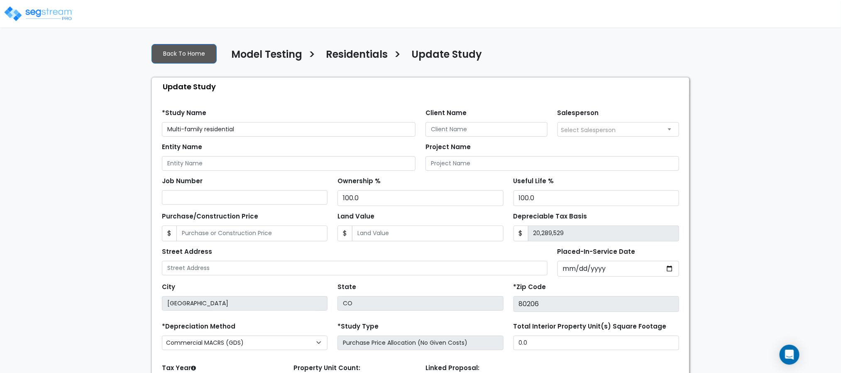
click at [310, 19] on div at bounding box center [420, 15] width 841 height 24
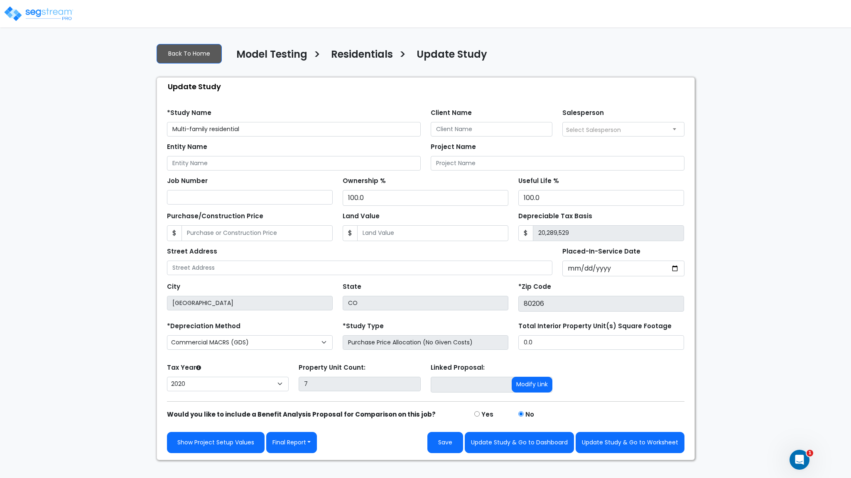
click at [722, 117] on div "We are Building your Study. So please grab a coffee and let us do the heavy lif…" at bounding box center [425, 249] width 851 height 424
click at [398, 80] on div "Update Study" at bounding box center [427, 87] width 533 height 18
drag, startPoint x: 171, startPoint y: 132, endPoint x: 275, endPoint y: 132, distance: 104.6
click at [275, 132] on input "Multi-family residential" at bounding box center [294, 129] width 254 height 15
click at [287, 132] on input "Multi-family residential" at bounding box center [294, 129] width 254 height 15
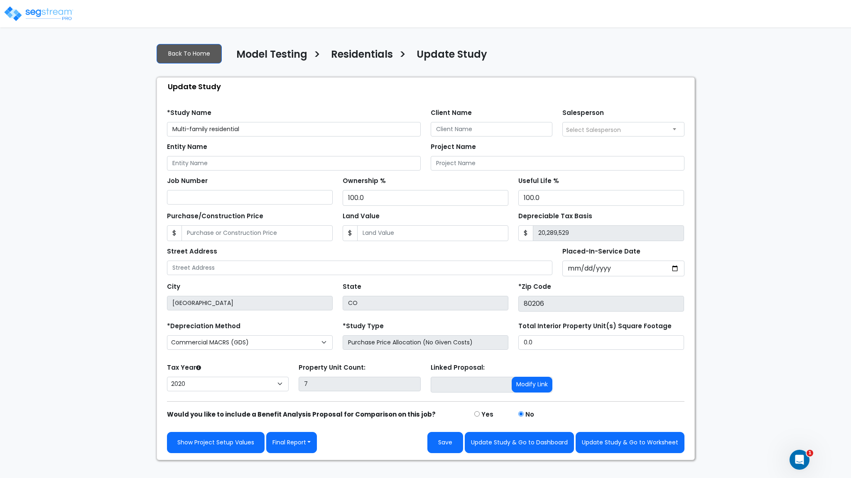
click at [319, 97] on div "Find these errors below in the Study Setup: *Study Name Multi-family residentia…" at bounding box center [425, 277] width 537 height 364
drag, startPoint x: 174, startPoint y: 130, endPoint x: 285, endPoint y: 131, distance: 111.7
click at [285, 131] on input "Multi-family residential" at bounding box center [294, 129] width 254 height 15
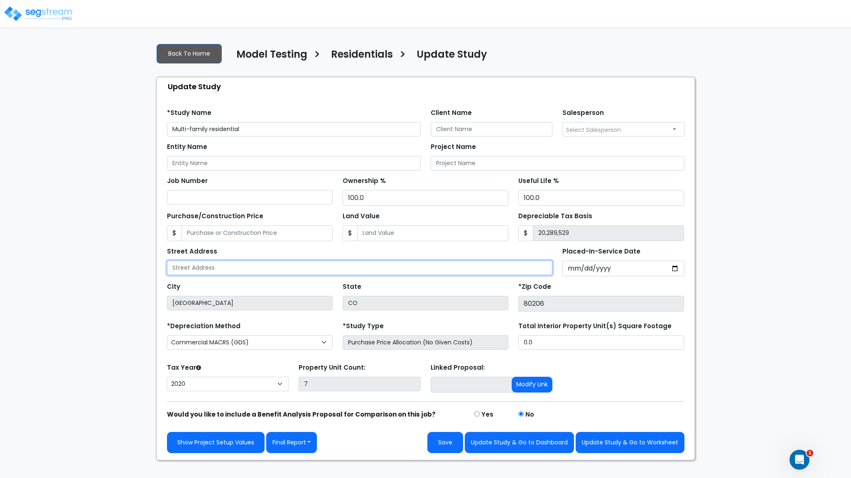
drag, startPoint x: 205, startPoint y: 273, endPoint x: 197, endPoint y: 273, distance: 8.3
click at [197, 273] on input "text" at bounding box center [360, 268] width 386 height 15
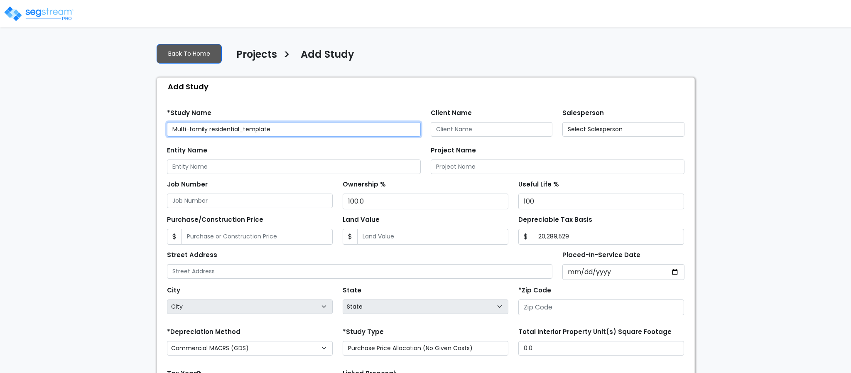
type input "None"
type input "80206"
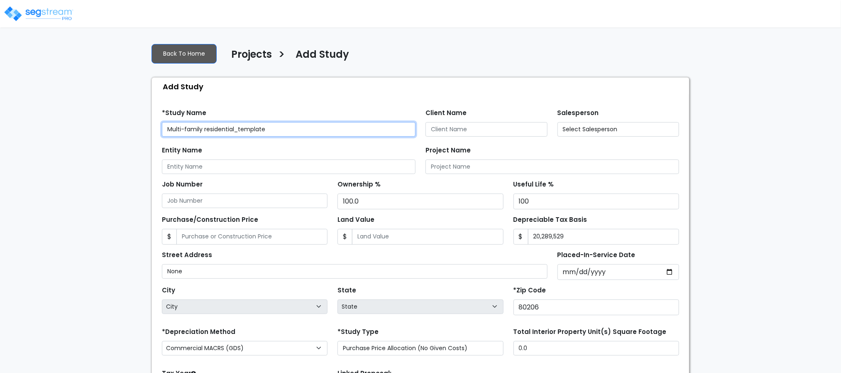
select select "2020"
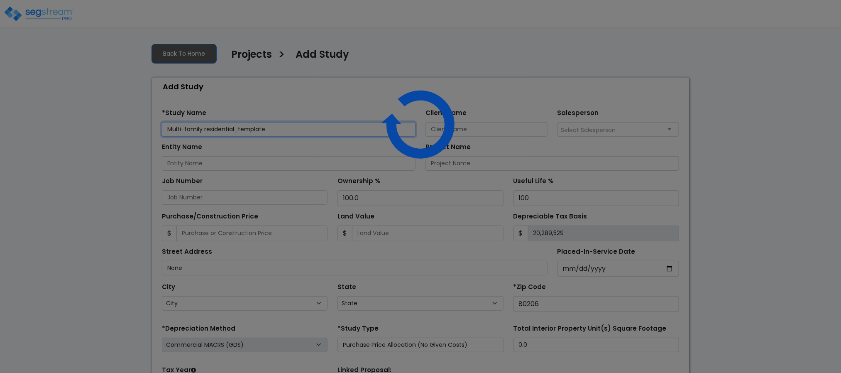
select select "CO"
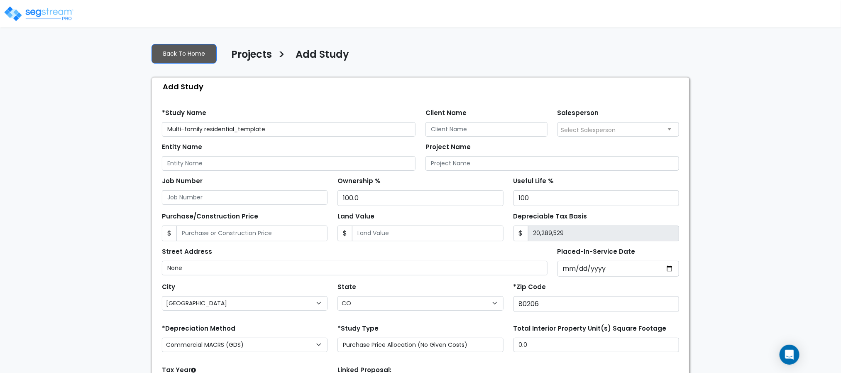
click at [461, 45] on div "Back To Home Projects > Add Study" at bounding box center [421, 56] width 538 height 22
click at [419, 56] on div "Back To Home Projects > Add Study" at bounding box center [421, 56] width 538 height 22
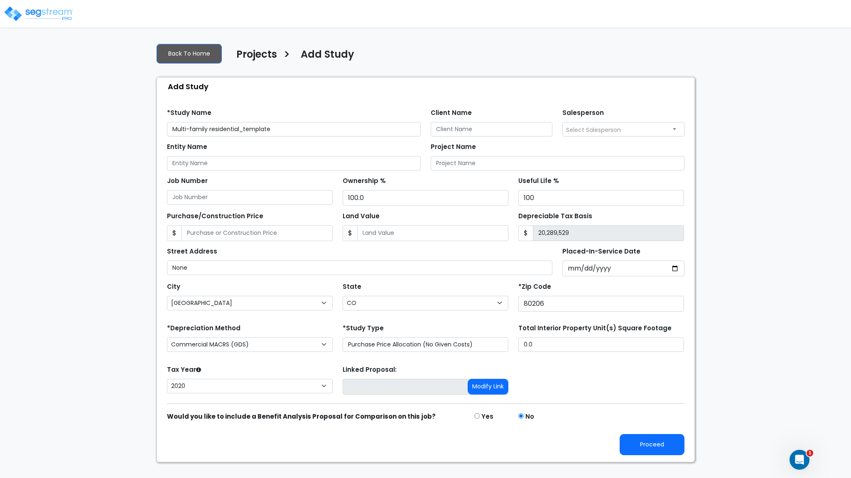
drag, startPoint x: 747, startPoint y: 216, endPoint x: 747, endPoint y: 221, distance: 5.0
click at [747, 219] on div "We are Building your Study. So please grab a coffee and let us do the heavy lif…" at bounding box center [425, 250] width 851 height 426
click at [729, 212] on div "We are Building your Study. So please grab a coffee and let us do the heavy lif…" at bounding box center [425, 250] width 851 height 426
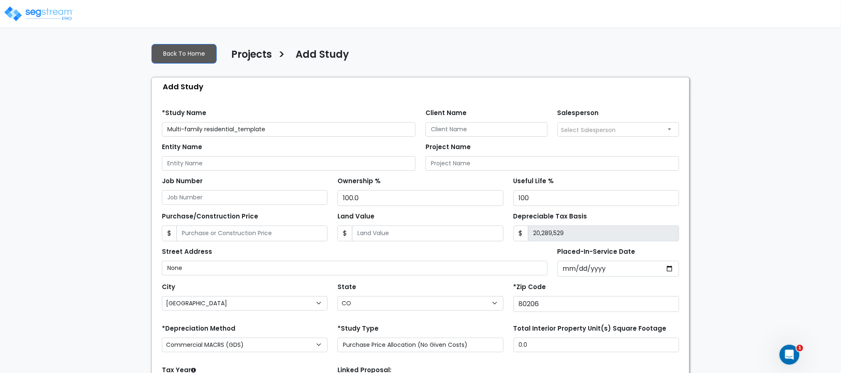
click at [389, 41] on div "Back To Home Projects > Add Study Add Study Find these errors below in the Stud…" at bounding box center [421, 250] width 548 height 426
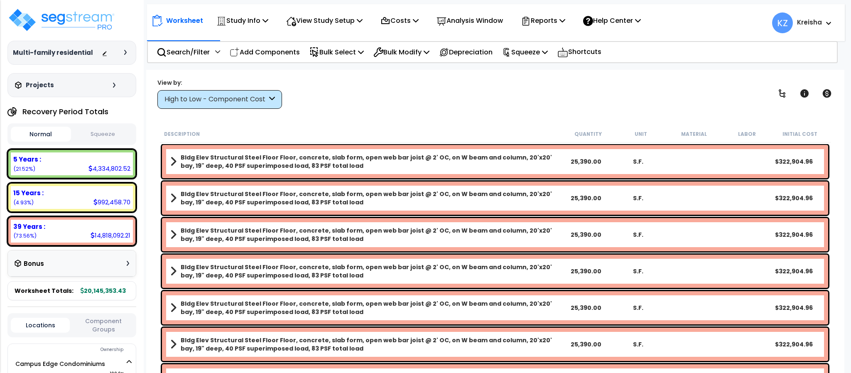
click at [384, 86] on div "View by: High to Low - Component Cost High to Low - Component Cost" at bounding box center [494, 93] width 681 height 31
click at [723, 27] on div "Worksheet Study Info Study Setup Add Property Unit Template study Clone study KZ" at bounding box center [495, 18] width 697 height 29
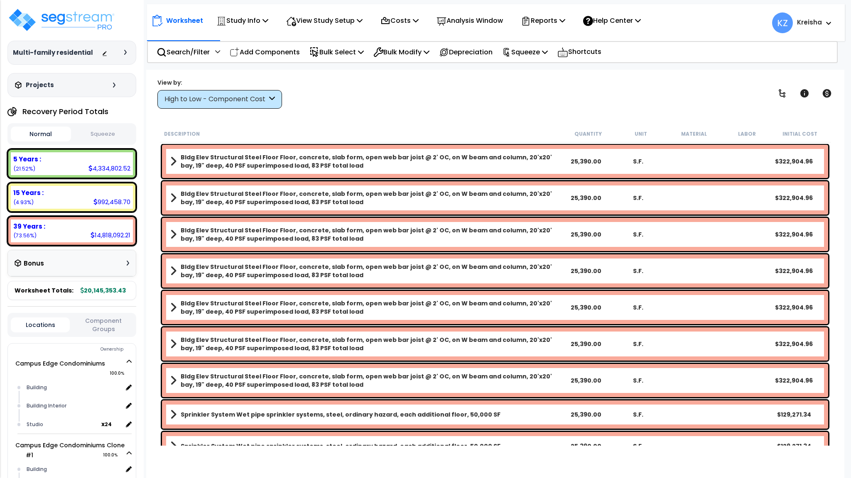
click at [710, 89] on div "View by: High to Low - Component Cost High to Low - Component Cost" at bounding box center [494, 93] width 681 height 31
click at [704, 86] on div "View by: High to Low - Component Cost High to Low - Component Cost" at bounding box center [494, 93] width 681 height 31
click at [608, 93] on div "View by: High to Low - Component Cost High to Low - Component Cost" at bounding box center [494, 93] width 681 height 31
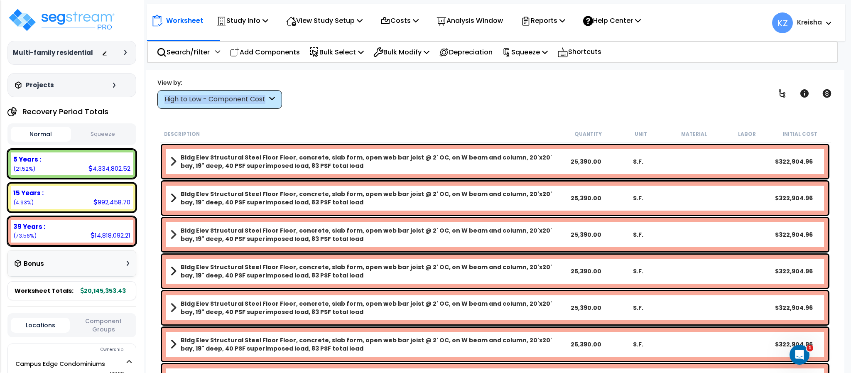
drag, startPoint x: 435, startPoint y: 82, endPoint x: 440, endPoint y: 91, distance: 10.3
click at [440, 90] on div "View by: High to Low - Component Cost High to Low - Component Cost" at bounding box center [494, 93] width 681 height 31
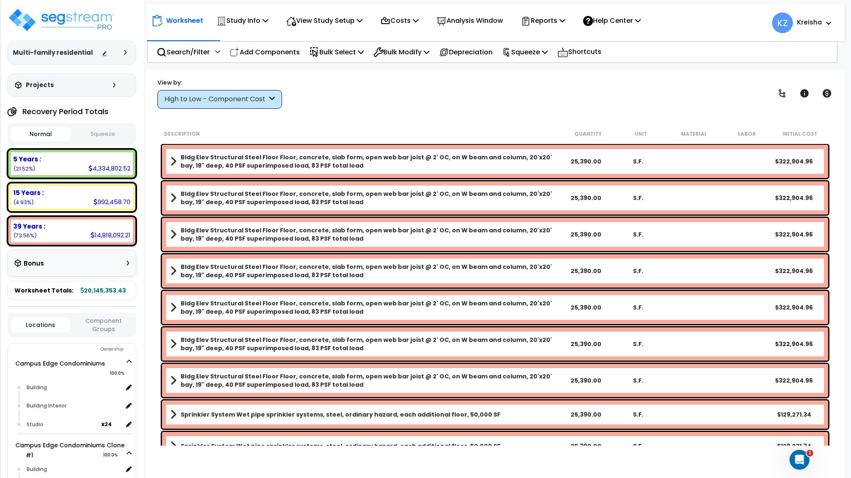
click at [414, 116] on div "Worksheet Study Info Study Setup Add Property Unit Template study Clone study KZ" at bounding box center [494, 309] width 697 height 478
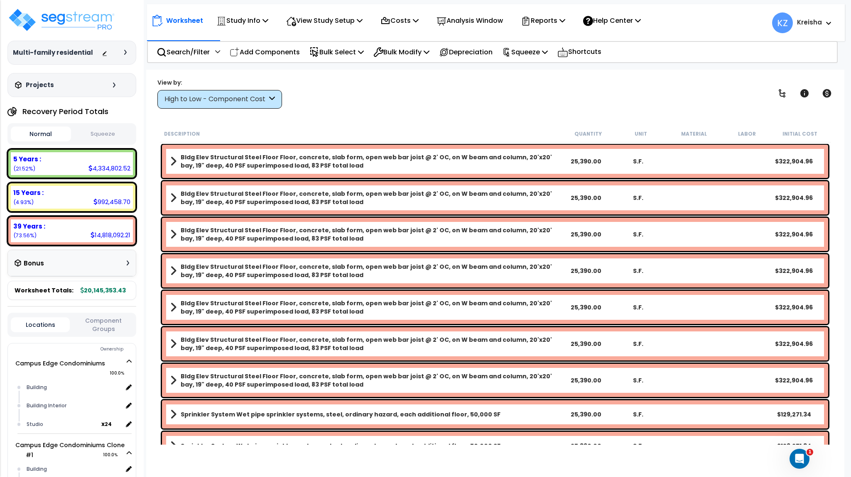
click at [344, 95] on div "View by: High to Low - Component Cost High to Low - Component Cost" at bounding box center [494, 93] width 681 height 31
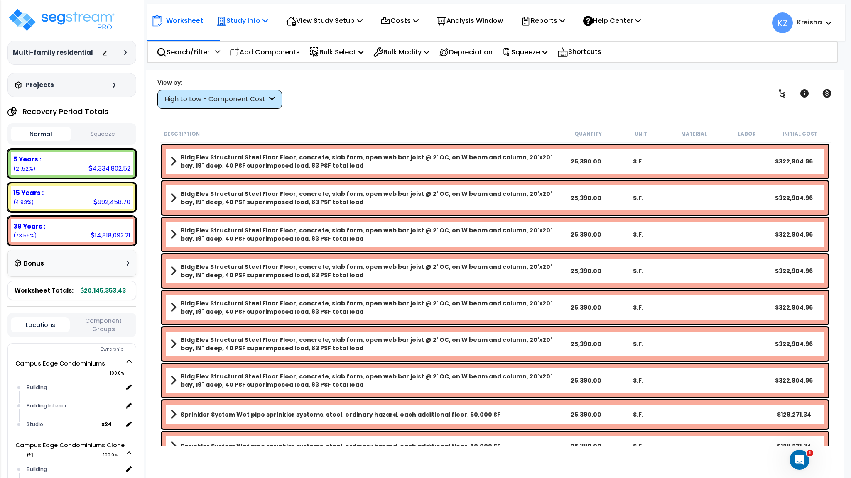
click at [252, 23] on p "Study Info" at bounding box center [242, 20] width 52 height 11
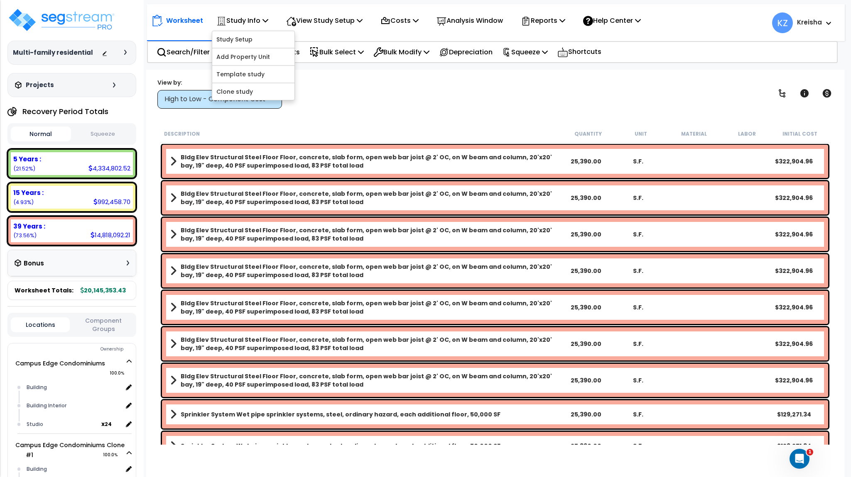
click at [318, 74] on div "Worksheet Study Info Study Setup Add Property Unit Template study Clone study KZ" at bounding box center [494, 308] width 697 height 477
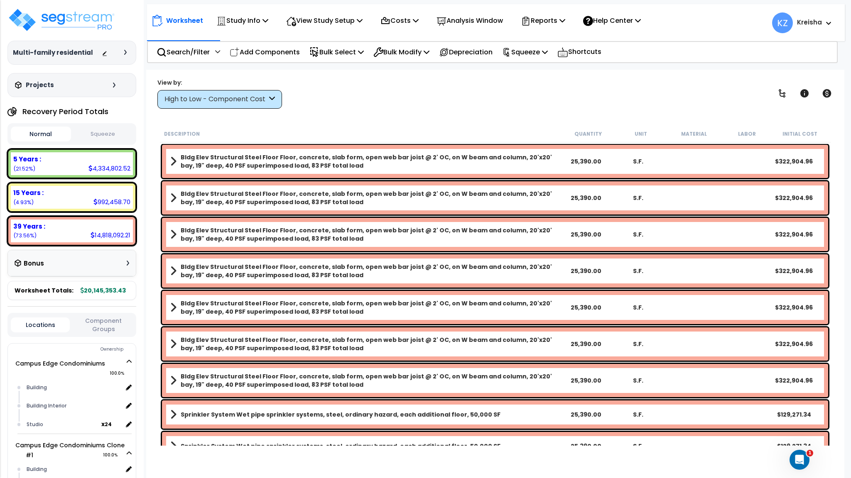
click at [359, 80] on div "View by: High to Low - Component Cost High to Low - Component Cost" at bounding box center [494, 93] width 681 height 31
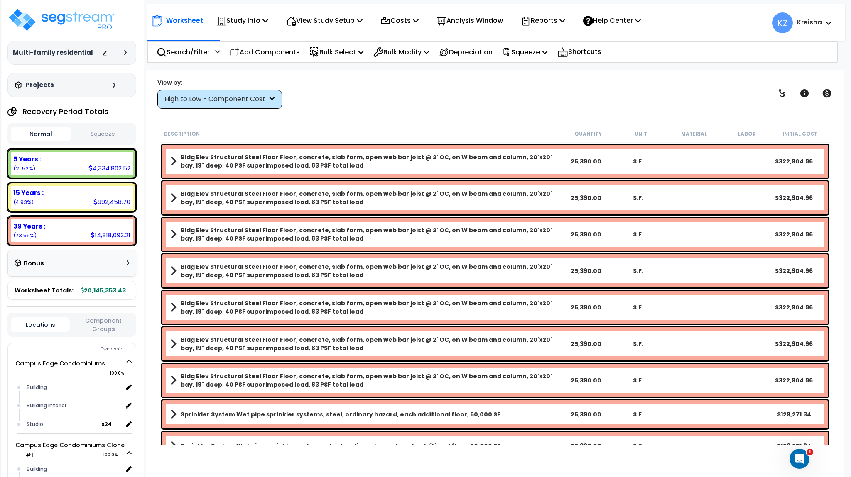
click at [342, 77] on div "Worksheet Study Info Study Setup Add Property Unit Template study Clone study KZ" at bounding box center [494, 308] width 697 height 477
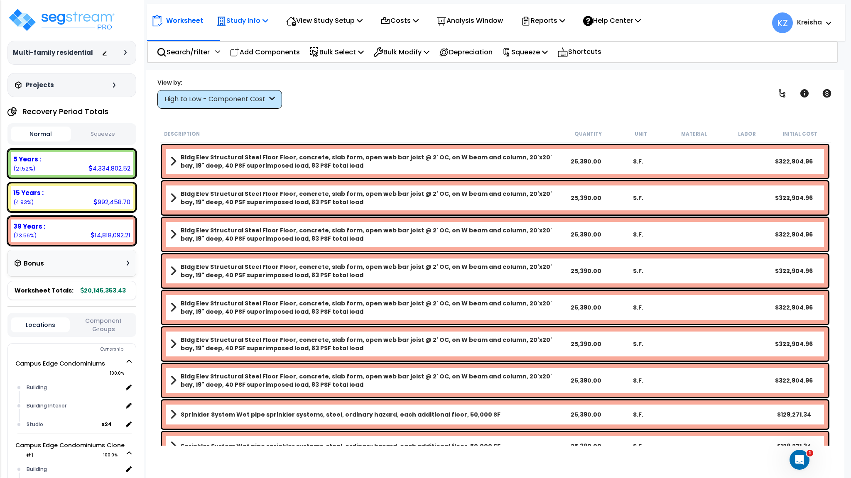
click at [260, 20] on p "Study Info" at bounding box center [242, 20] width 52 height 11
click at [364, 103] on div "View by: High to Low - Component Cost High to Low - Component Cost" at bounding box center [494, 93] width 681 height 31
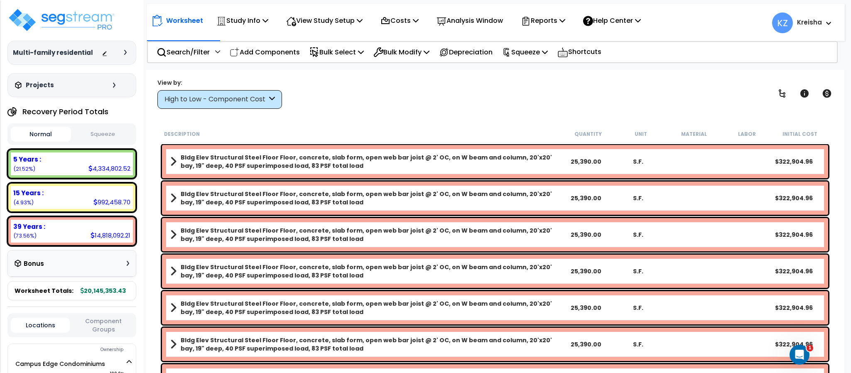
click at [364, 102] on div "View by: High to Low - Component Cost High to Low - Component Cost" at bounding box center [494, 93] width 681 height 31
click at [353, 89] on div "View by: High to Low - Component Cost High to Low - Component Cost" at bounding box center [494, 93] width 681 height 31
click at [254, 20] on p "Study Info" at bounding box center [242, 20] width 52 height 11
click at [354, 96] on div "View by: High to Low - Component Cost High to Low - Component Cost" at bounding box center [494, 93] width 681 height 31
click at [362, 98] on div "View by: High to Low - Component Cost High to Low - Component Cost" at bounding box center [494, 93] width 681 height 31
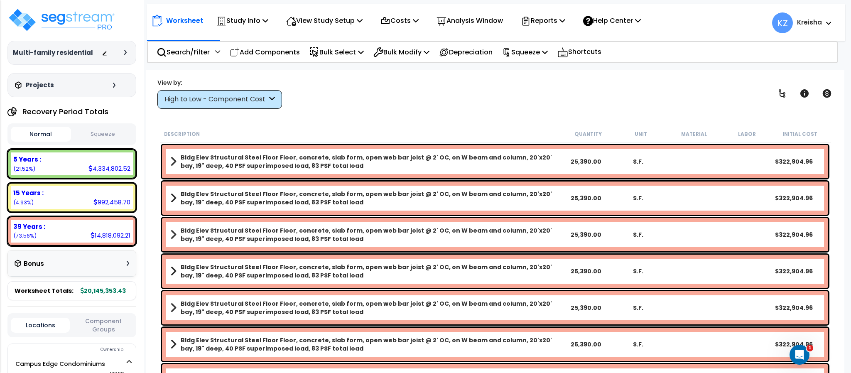
drag, startPoint x: 259, startPoint y: 22, endPoint x: 267, endPoint y: 36, distance: 15.4
click at [267, 36] on nav "Worksheet Study Info Study Setup Add Property Unit Template study Clone study" at bounding box center [495, 22] width 697 height 37
click at [323, 92] on div "View by: High to Low - Component Cost High to Low - Component Cost" at bounding box center [494, 93] width 681 height 31
click at [259, 22] on p "Study Info" at bounding box center [242, 20] width 52 height 11
click at [362, 91] on div "View by: High to Low - Component Cost High to Low - Component Cost" at bounding box center [494, 93] width 681 height 31
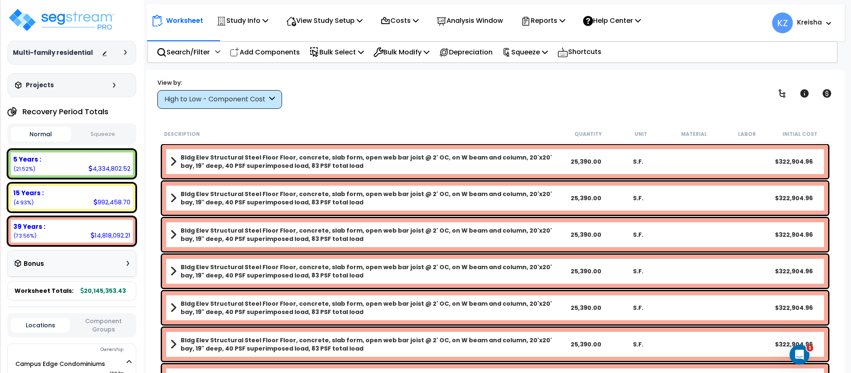
click at [362, 91] on div "View by: High to Low - Component Cost High to Low - Component Cost" at bounding box center [494, 93] width 681 height 31
click at [243, 21] on p "Study Info" at bounding box center [242, 20] width 52 height 11
click at [327, 90] on div "View by: High to Low - Component Cost High to Low - Component Cost" at bounding box center [494, 93] width 681 height 31
click at [361, 75] on div "Worksheet Study Info Study Setup Add Property Unit Template study Clone study KZ" at bounding box center [494, 256] width 697 height 373
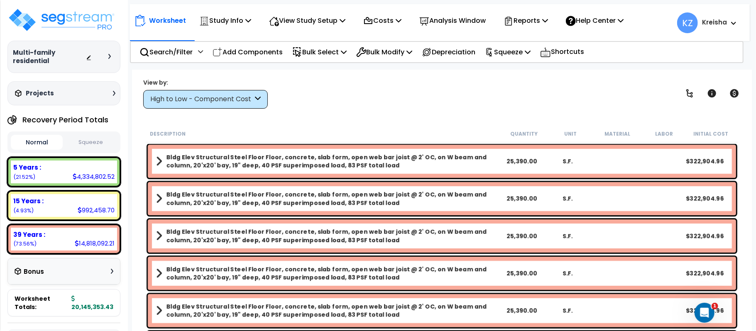
click at [341, 100] on div "View by: High to Low - Component Cost High to Low - Component Cost" at bounding box center [441, 93] width 603 height 31
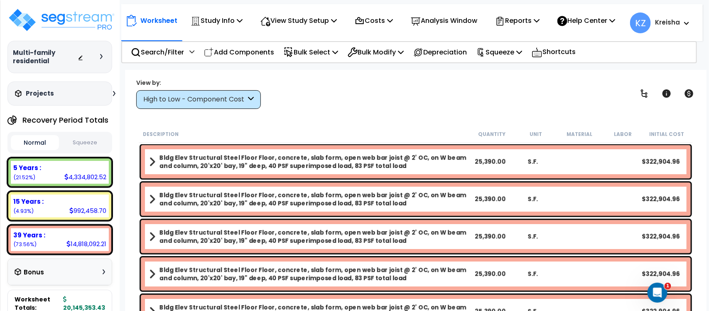
click at [330, 98] on div "View by: High to Low - Component Cost High to Low - Component Cost" at bounding box center [415, 93] width 565 height 31
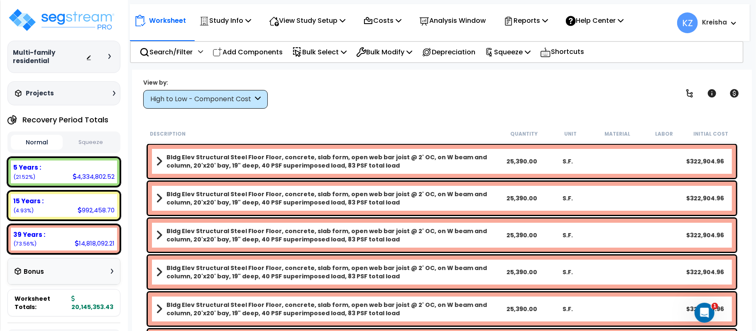
click at [329, 93] on div "View by: High to Low - Component Cost High to Low - Component Cost" at bounding box center [441, 93] width 603 height 31
click at [332, 87] on div "View by: High to Low - Component Cost High to Low - Component Cost" at bounding box center [441, 93] width 603 height 31
click at [230, 18] on p "Study Info" at bounding box center [225, 20] width 52 height 11
click at [326, 74] on div "Worksheet Study Info Study Setup Add Property Unit Template study Clone study KZ" at bounding box center [442, 235] width 620 height 331
click at [320, 84] on div "View by: High to Low - Component Cost High to Low - Component Cost" at bounding box center [441, 93] width 603 height 31
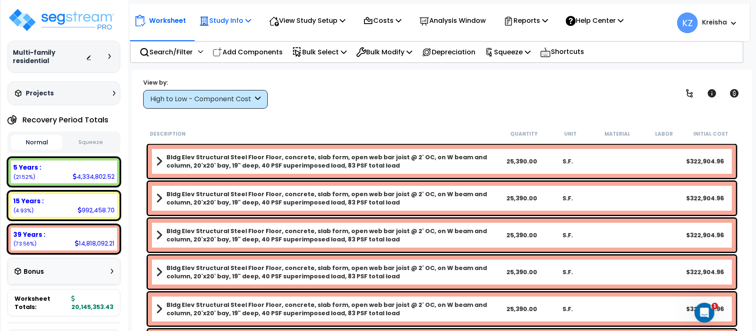
click at [241, 14] on div "Study Info" at bounding box center [225, 21] width 52 height 20
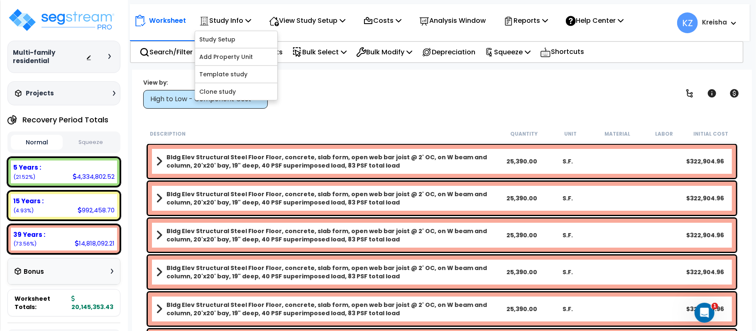
click at [325, 82] on div "View by: High to Low - Component Cost High to Low - Component Cost" at bounding box center [441, 93] width 603 height 31
click at [316, 73] on div "Worksheet Study Info Study Setup Add Property Unit Template study Clone study KZ" at bounding box center [442, 235] width 620 height 331
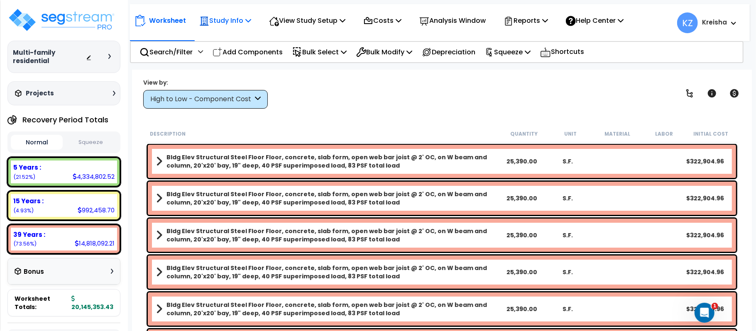
click at [217, 23] on p "Study Info" at bounding box center [225, 20] width 52 height 11
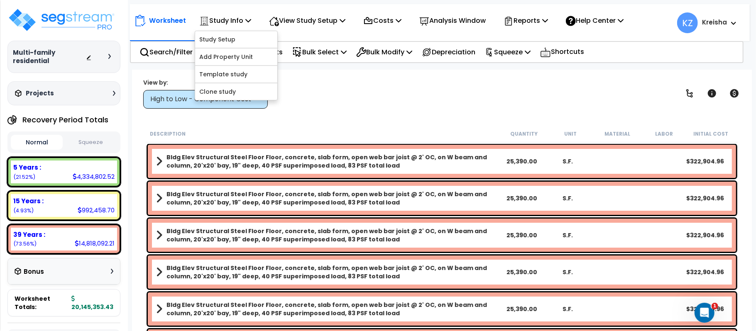
click at [313, 77] on div "Worksheet Study Info Study Setup Add Property Unit Template study Clone study KZ" at bounding box center [442, 235] width 620 height 331
click at [341, 91] on div "View by: High to Low - Component Cost High to Low - Component Cost" at bounding box center [441, 93] width 603 height 31
click at [339, 86] on div "View by: High to Low - Component Cost High to Low - Component Cost" at bounding box center [441, 93] width 603 height 31
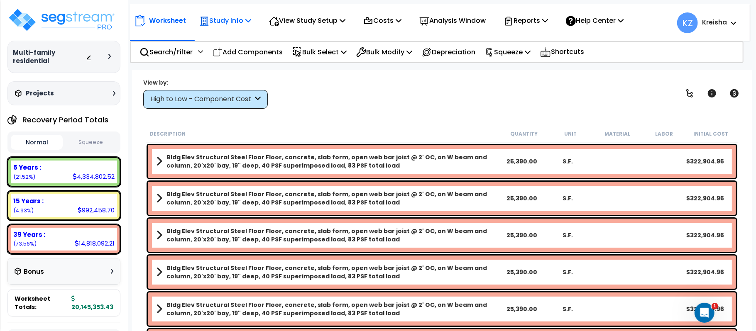
click at [210, 21] on p "Study Info" at bounding box center [225, 20] width 52 height 11
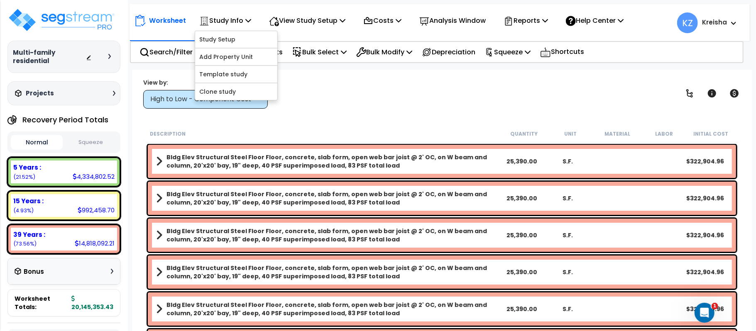
click at [314, 108] on div "View by: High to Low - Component Cost High to Low - Component Cost" at bounding box center [441, 93] width 603 height 31
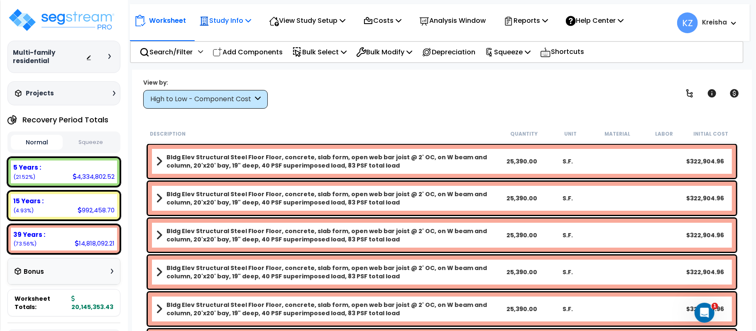
click at [236, 24] on p "Study Info" at bounding box center [225, 20] width 52 height 11
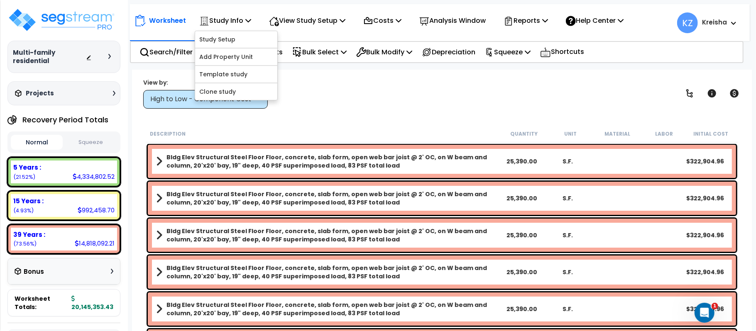
click at [323, 93] on div "View by: High to Low - Component Cost High to Low - Component Cost" at bounding box center [441, 93] width 603 height 31
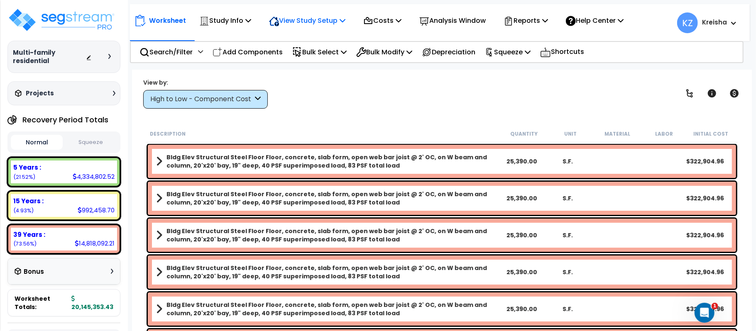
click at [345, 19] on icon at bounding box center [343, 20] width 6 height 7
click at [731, 68] on div "Study Name DB Costs Setup Indirect Costs Direct Costs Costs Setup Rapid Takeoff…" at bounding box center [378, 53] width 756 height 33
